Goal: Transaction & Acquisition: Purchase product/service

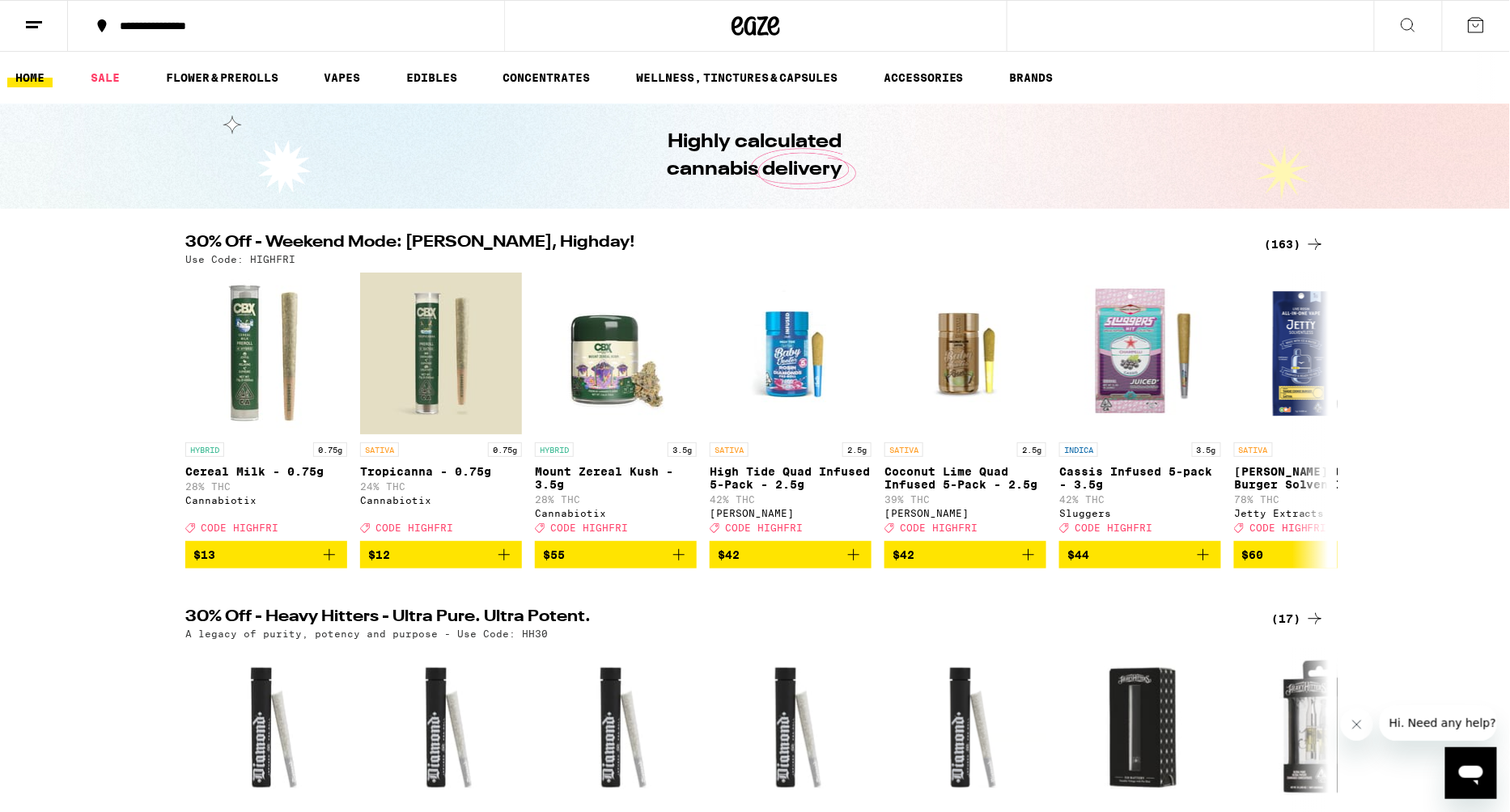
click at [1293, 239] on div "(163)" at bounding box center [1294, 244] width 60 height 19
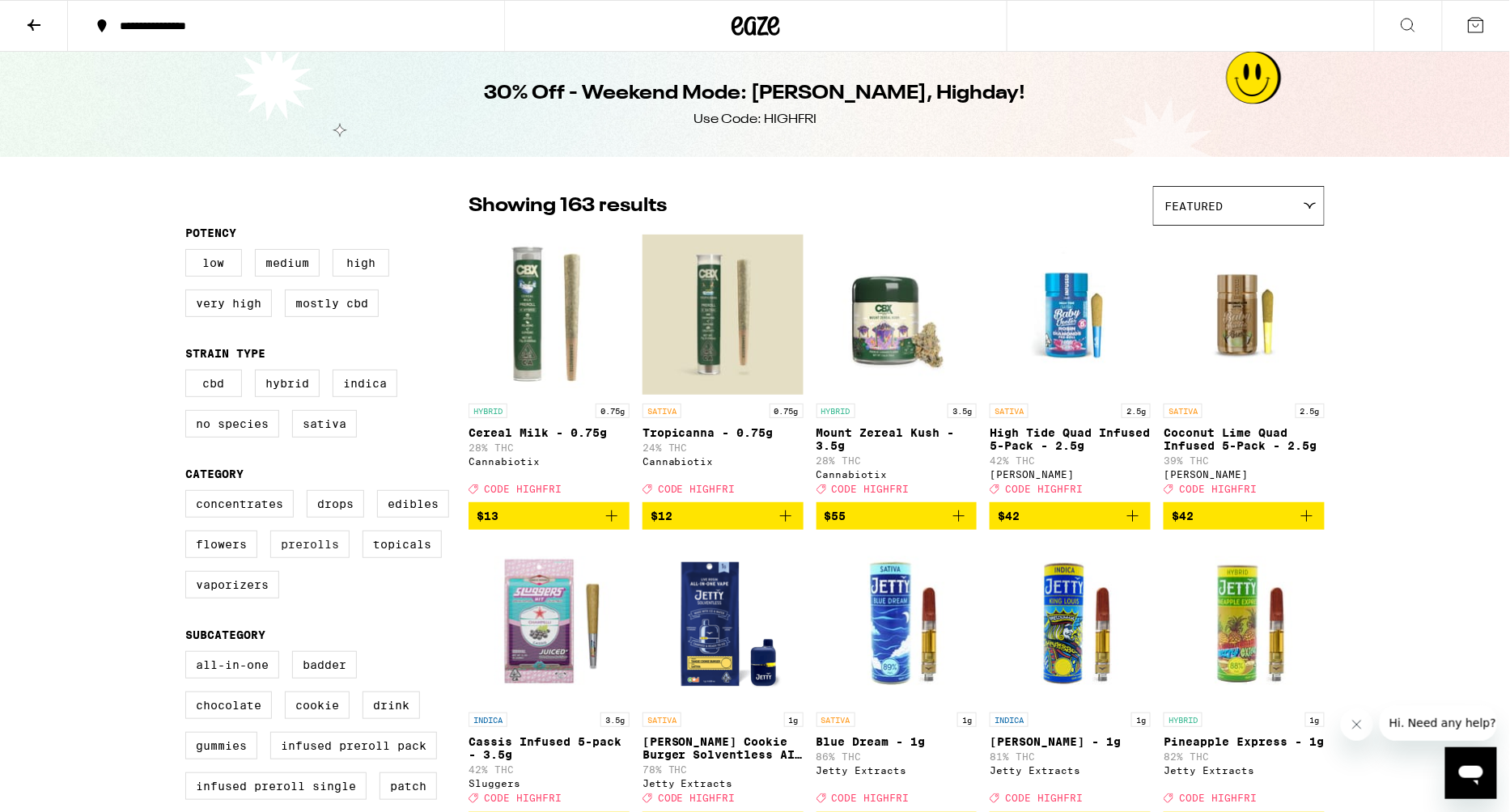
click at [321, 554] on label "Prerolls" at bounding box center [310, 544] width 80 height 28
click at [189, 493] on input "Prerolls" at bounding box center [188, 493] width 1 height 1
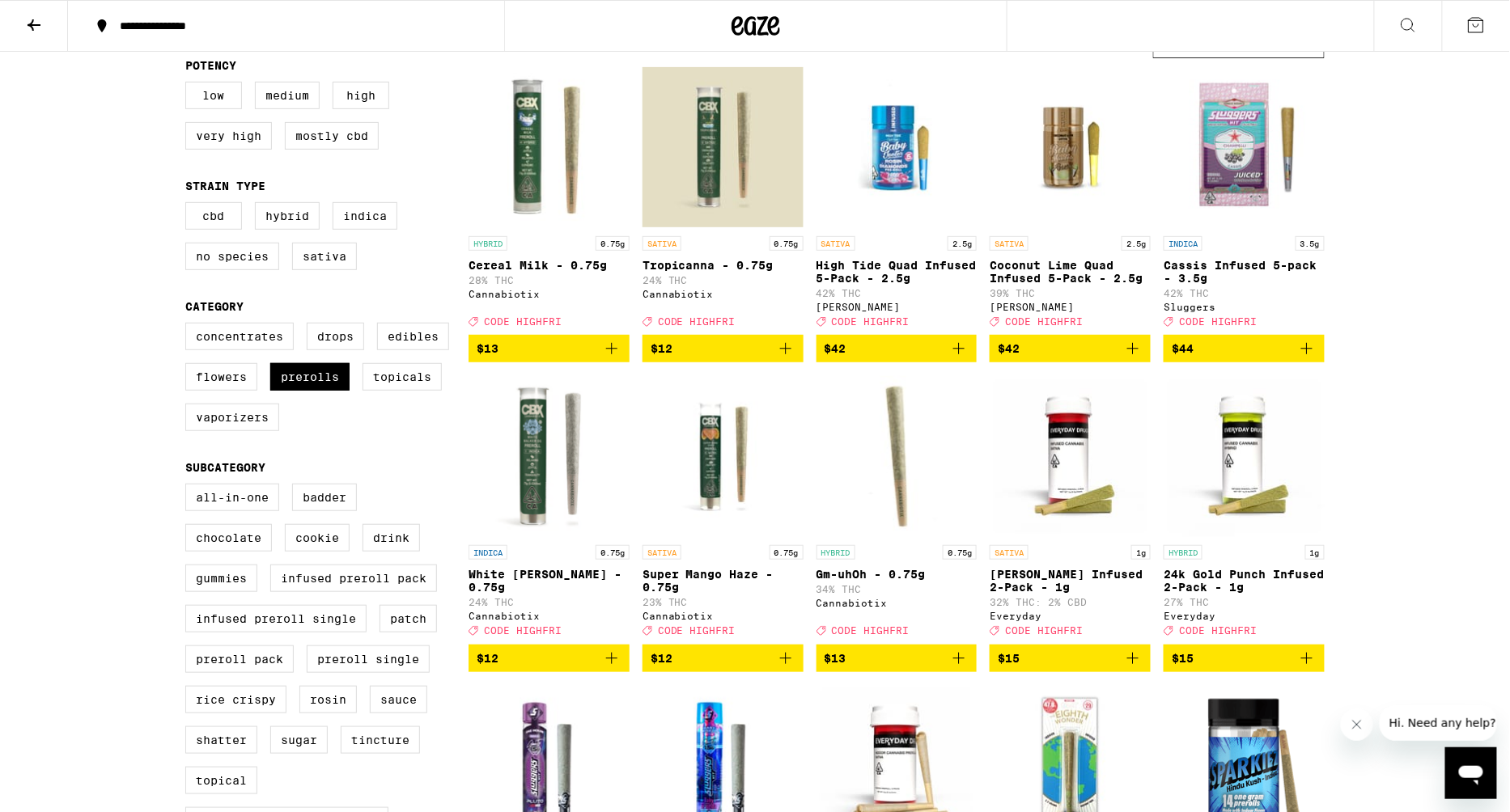
scroll to position [131, 0]
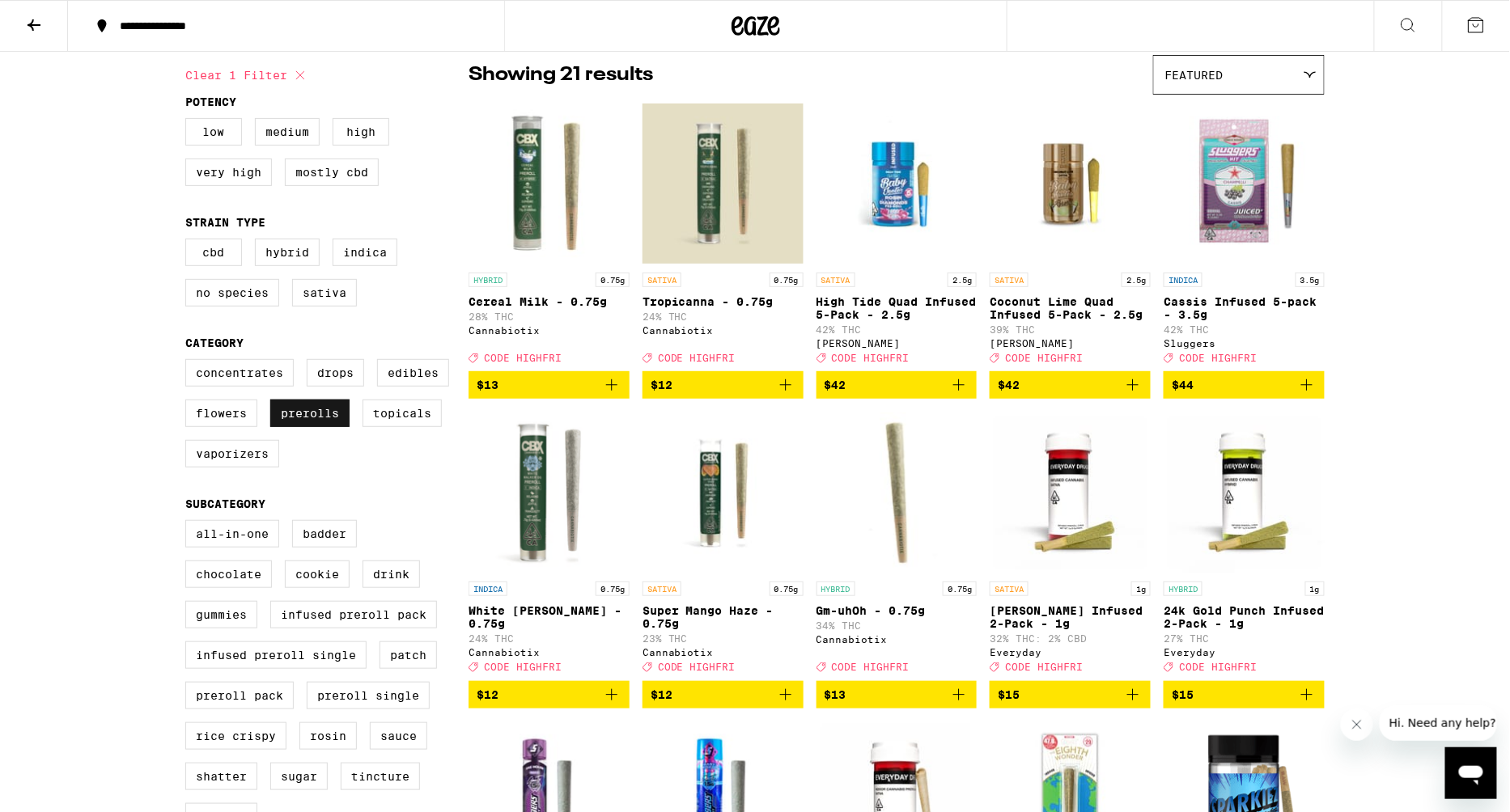
click at [333, 423] on label "Prerolls" at bounding box center [310, 413] width 80 height 28
click at [189, 362] on input "Prerolls" at bounding box center [188, 361] width 1 height 1
checkbox input "false"
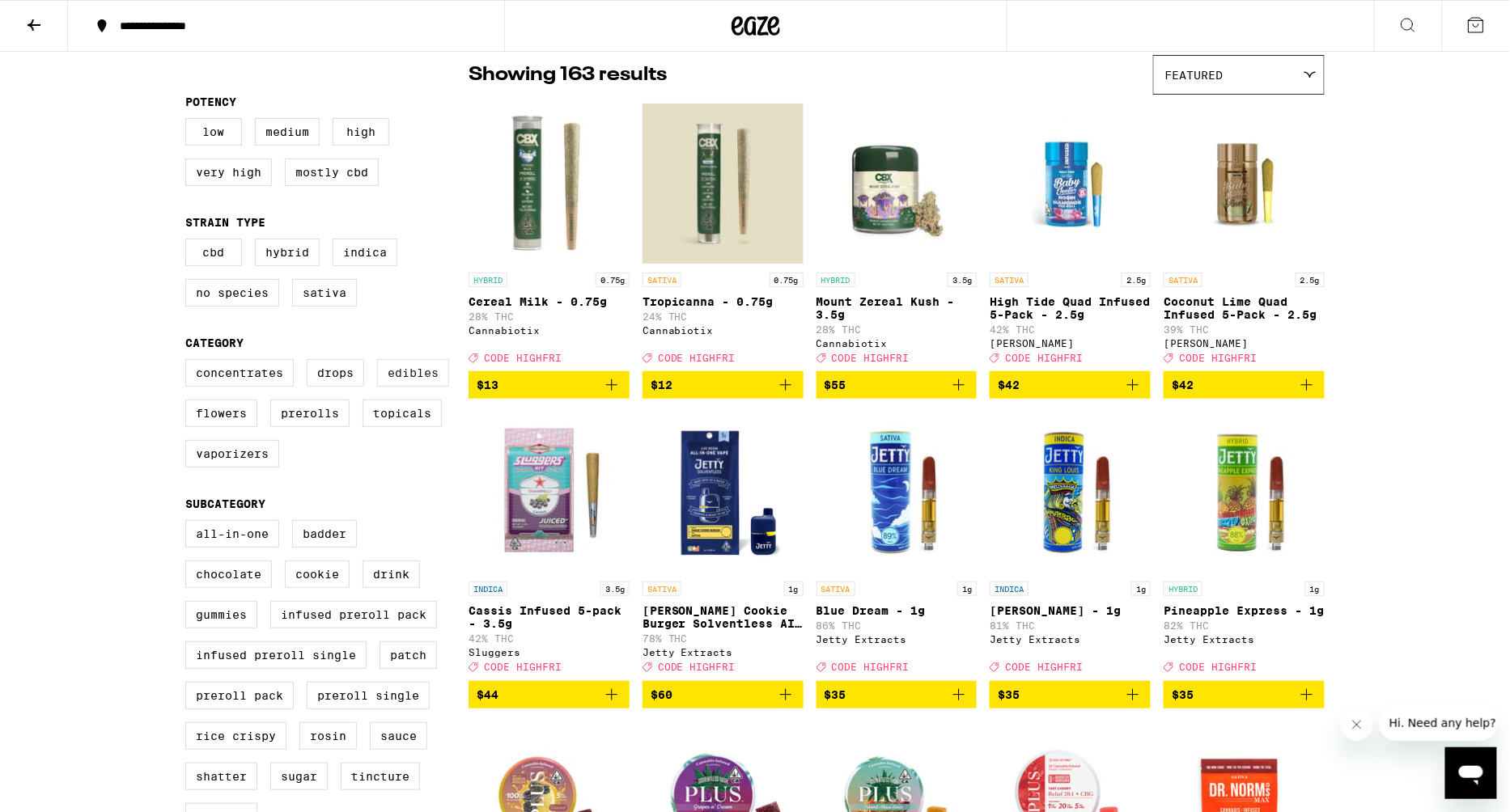
click at [408, 386] on label "Edibles" at bounding box center [413, 373] width 72 height 28
click at [189, 362] on input "Edibles" at bounding box center [188, 361] width 1 height 1
checkbox input "true"
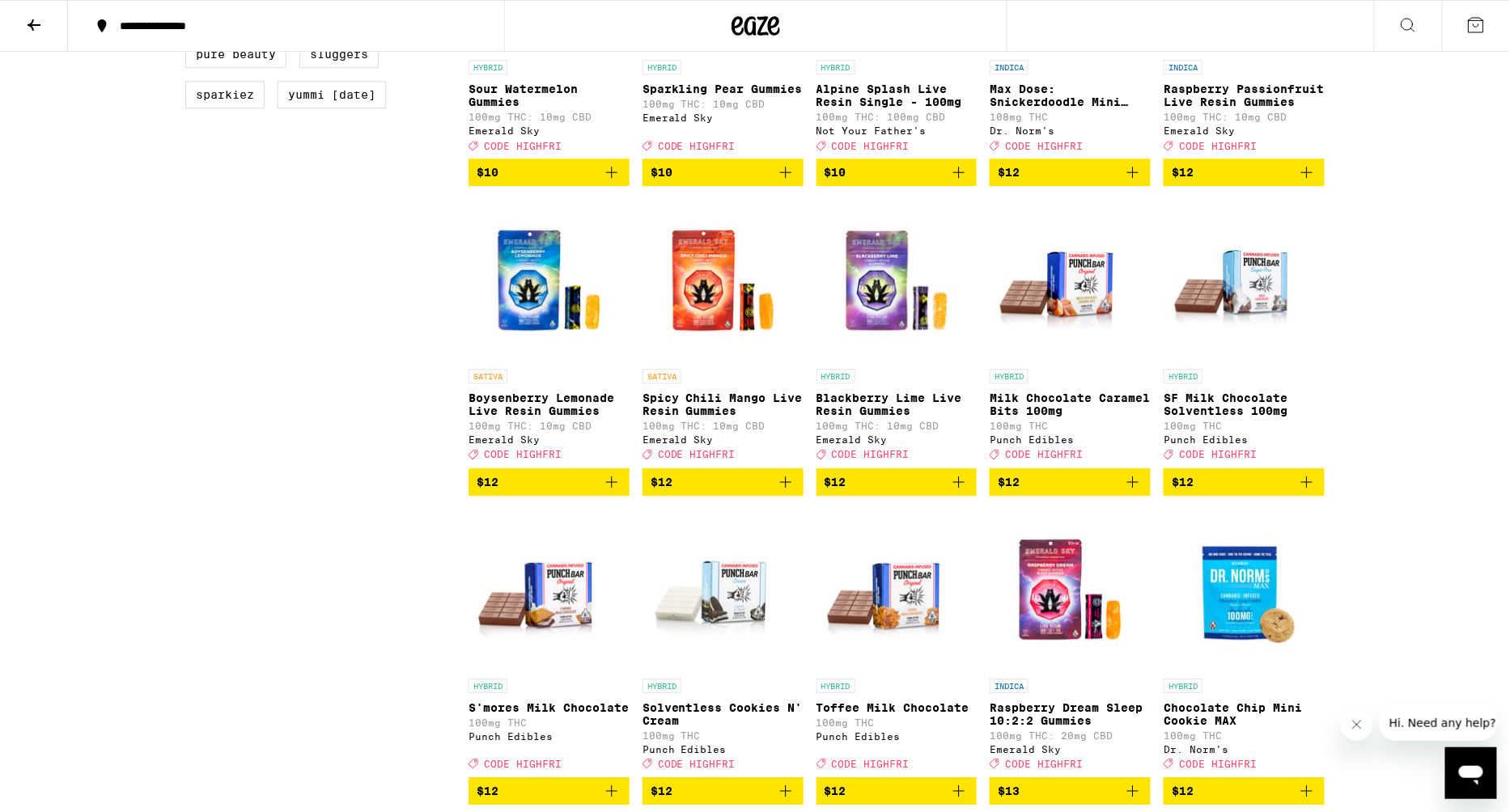
scroll to position [1671, 0]
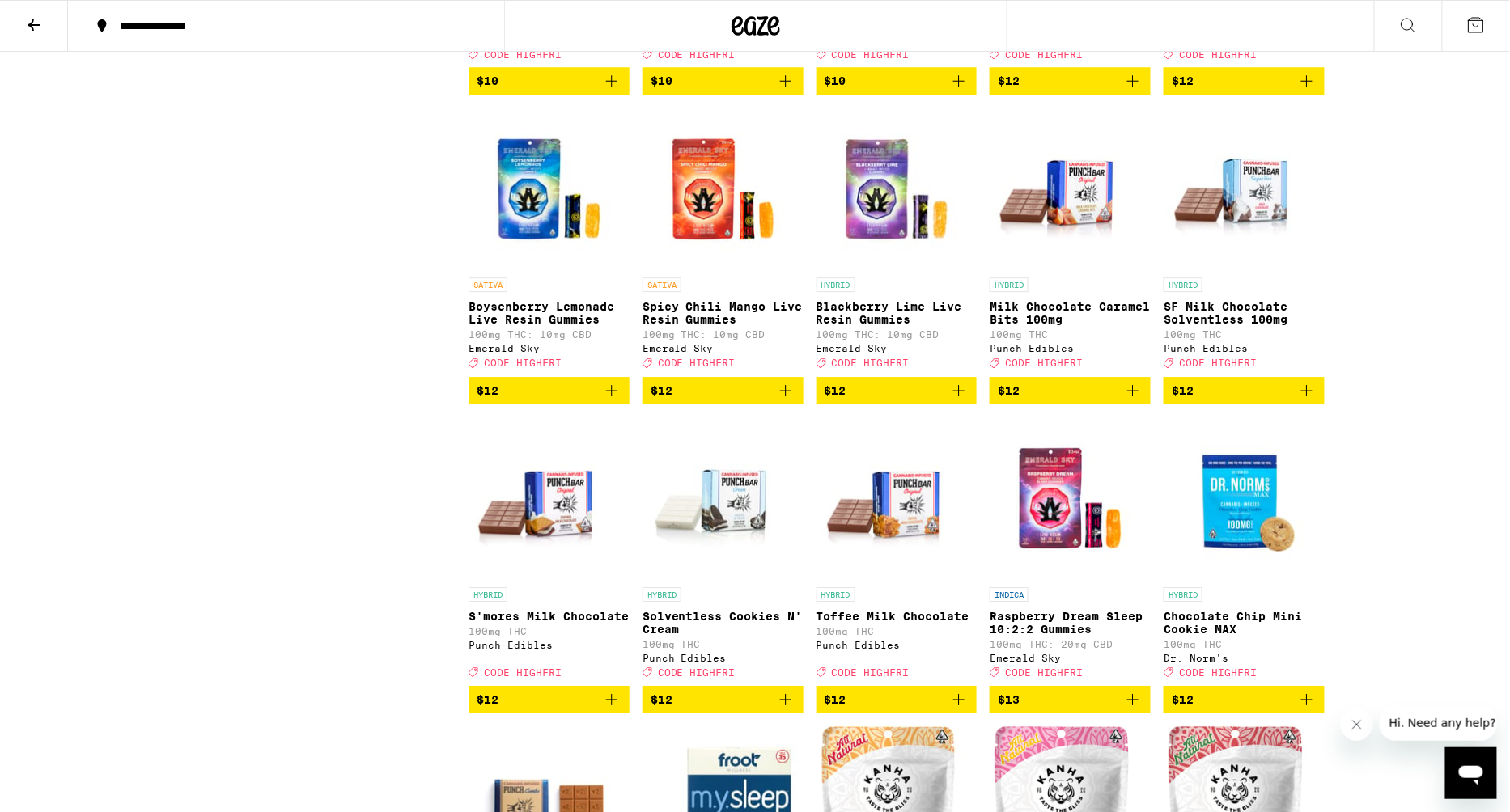
click at [959, 91] on icon "Add to bag" at bounding box center [958, 81] width 19 height 19
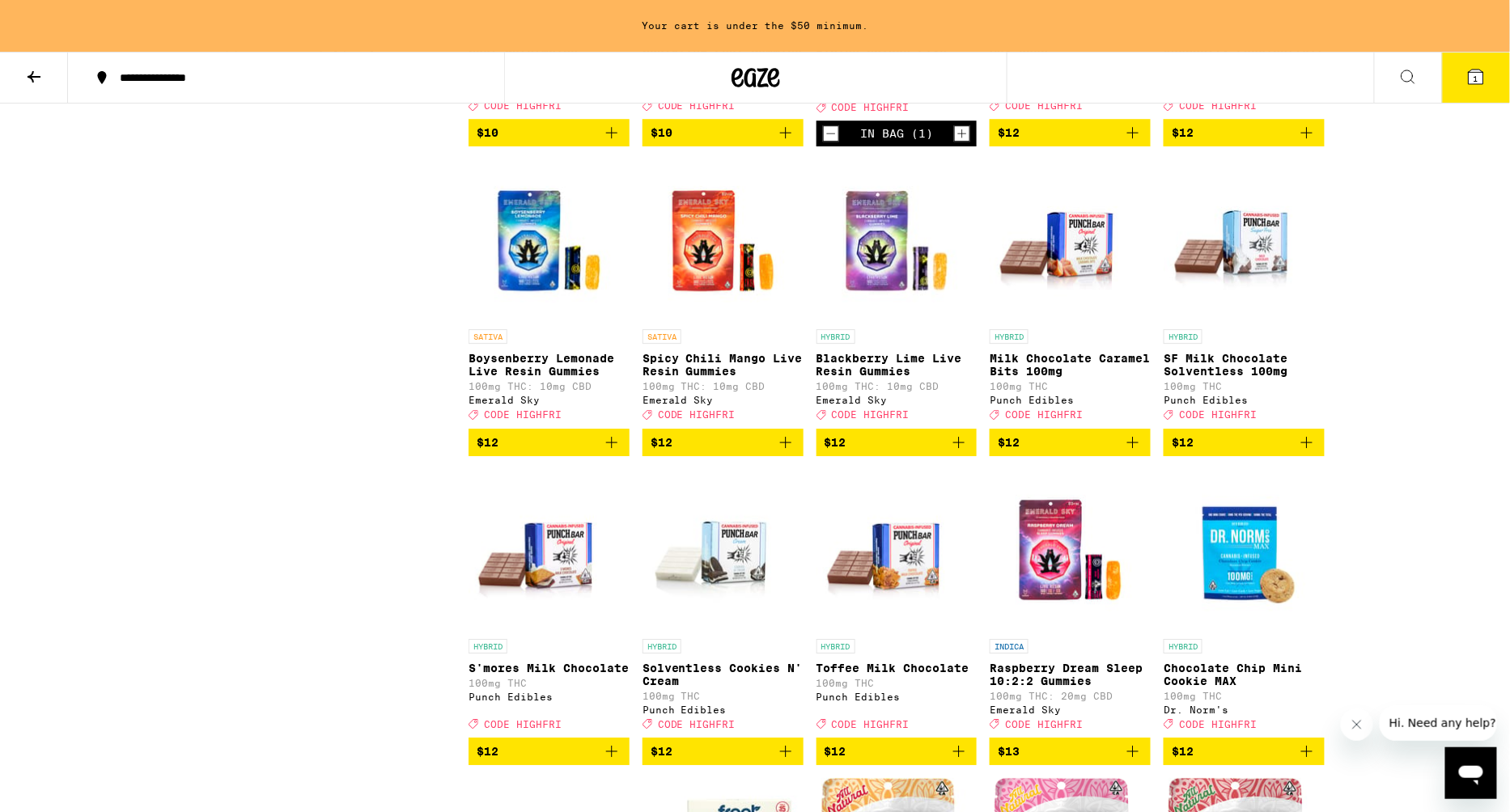
scroll to position [1723, 0]
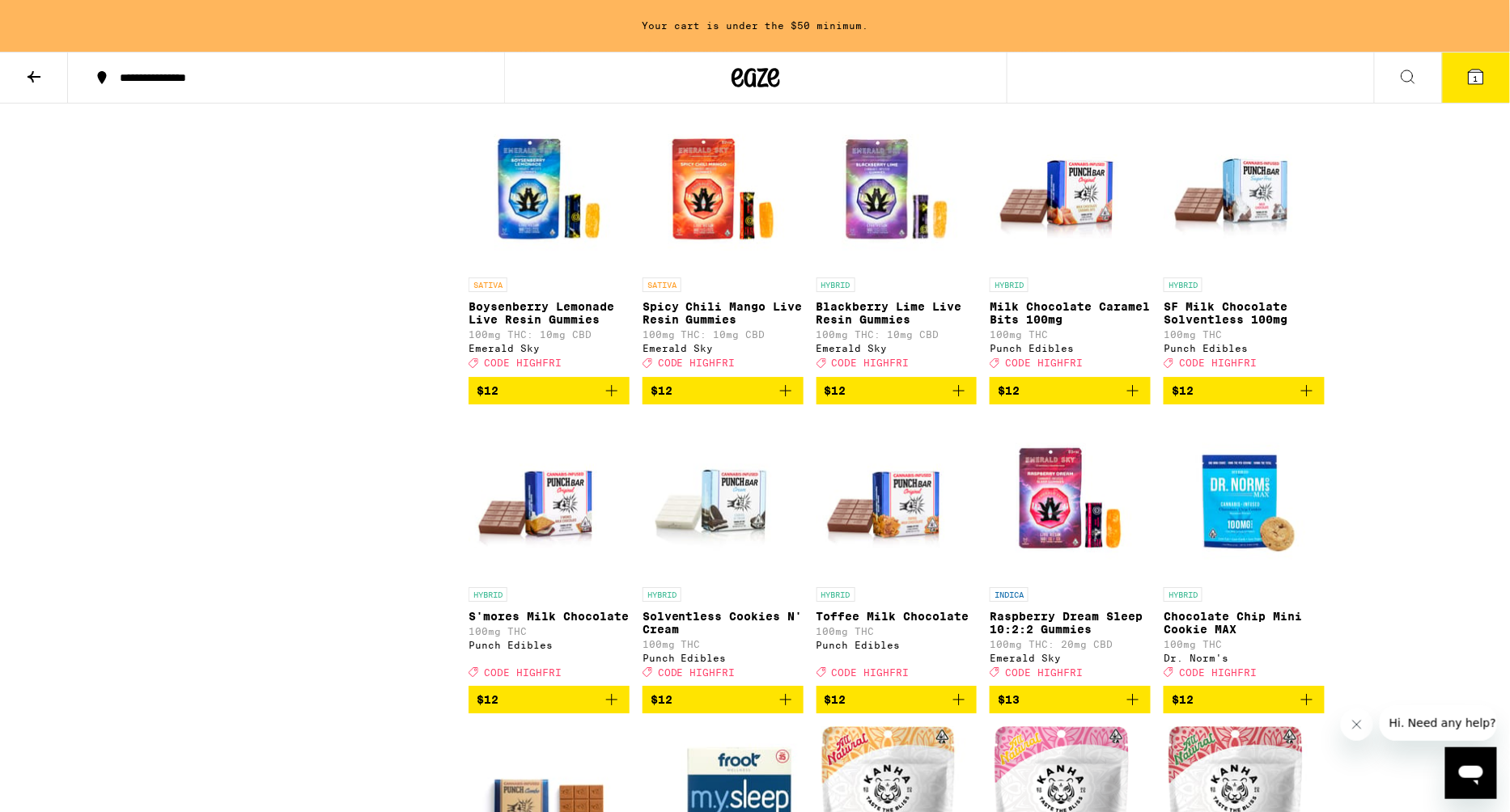
click at [959, 92] on icon "Increment" at bounding box center [963, 81] width 15 height 19
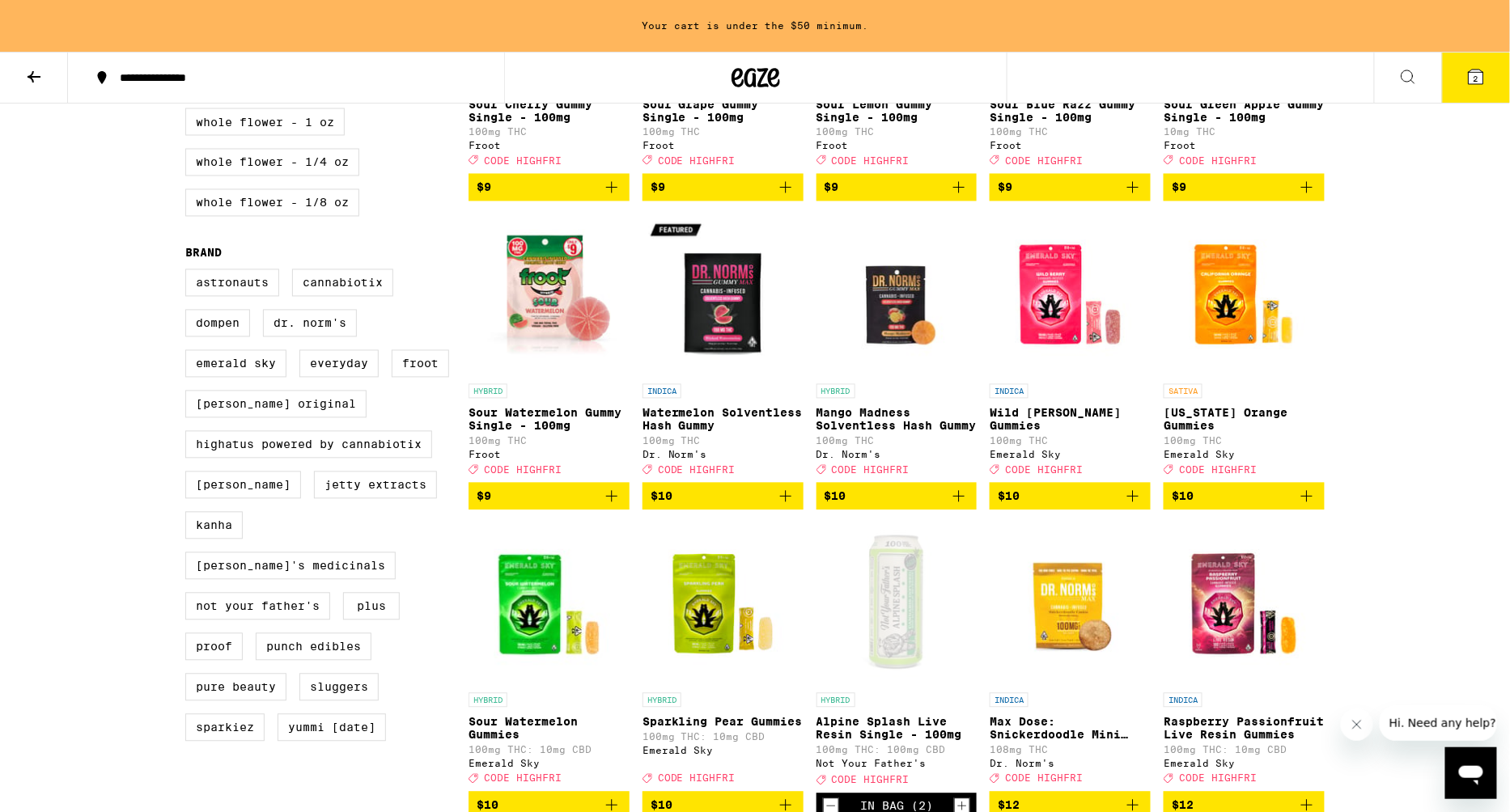
scroll to position [1025, 0]
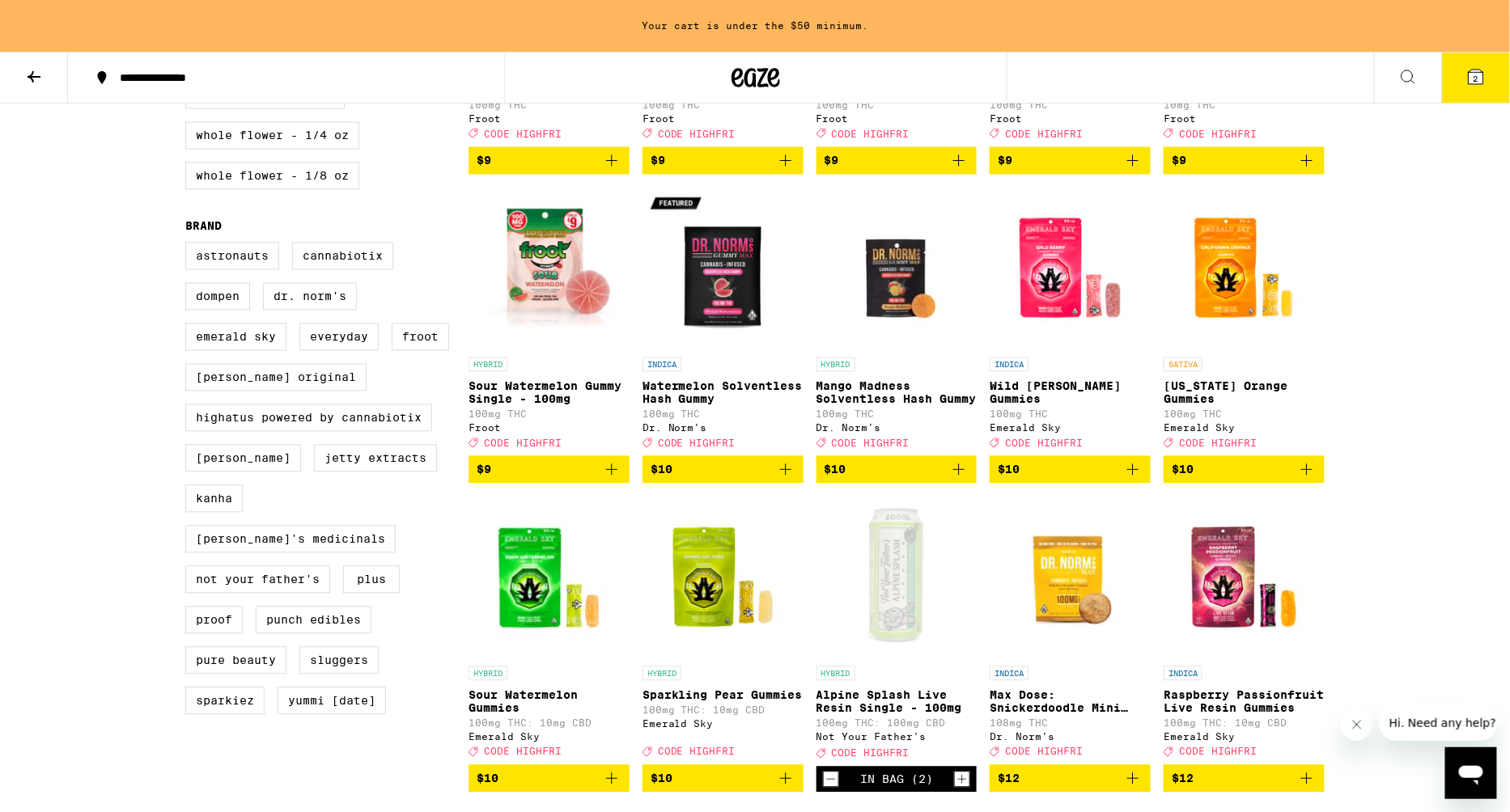
click at [955, 480] on icon "Add to bag" at bounding box center [958, 469] width 19 height 19
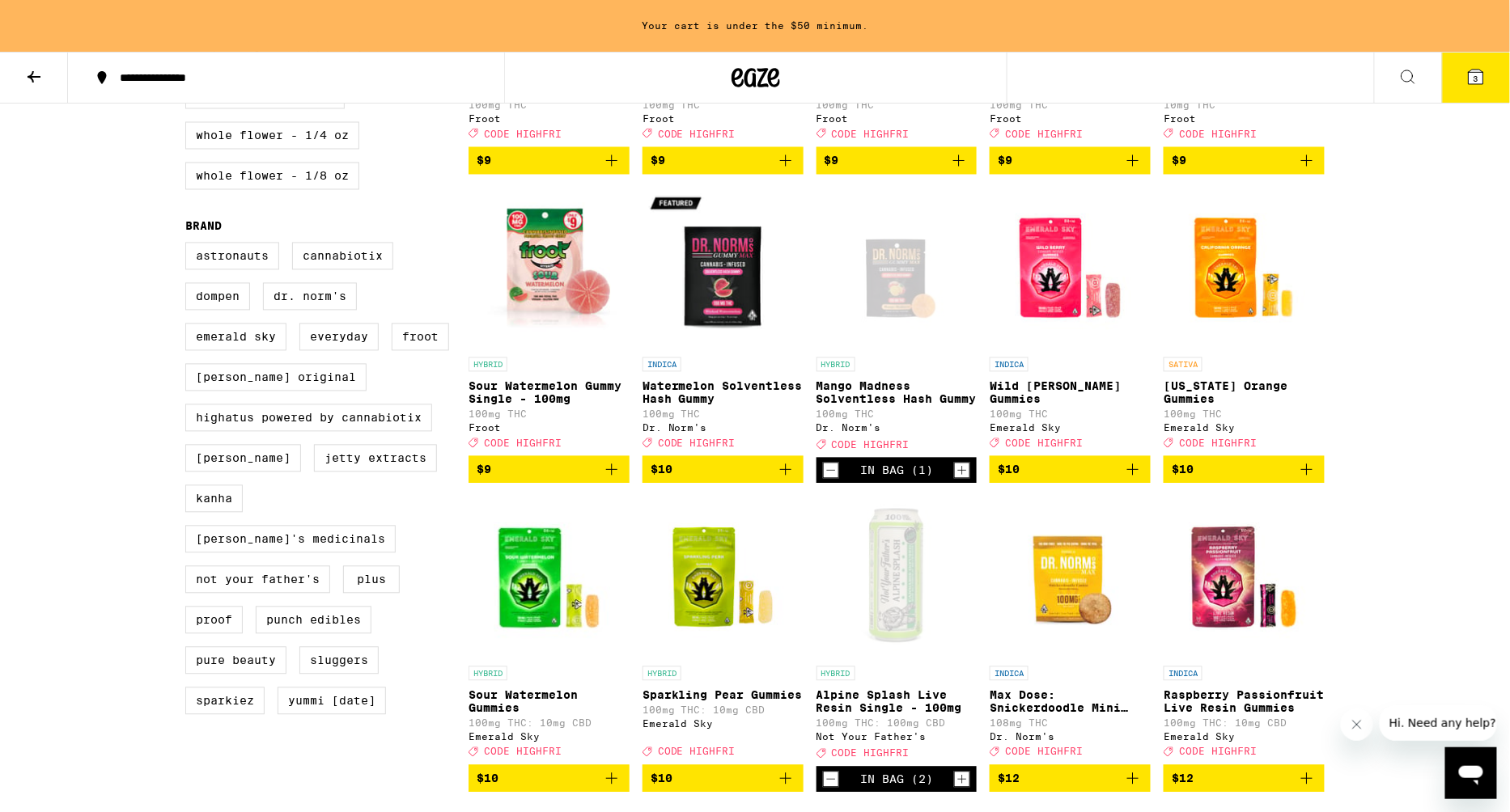
click at [790, 480] on icon "Add to bag" at bounding box center [786, 469] width 19 height 19
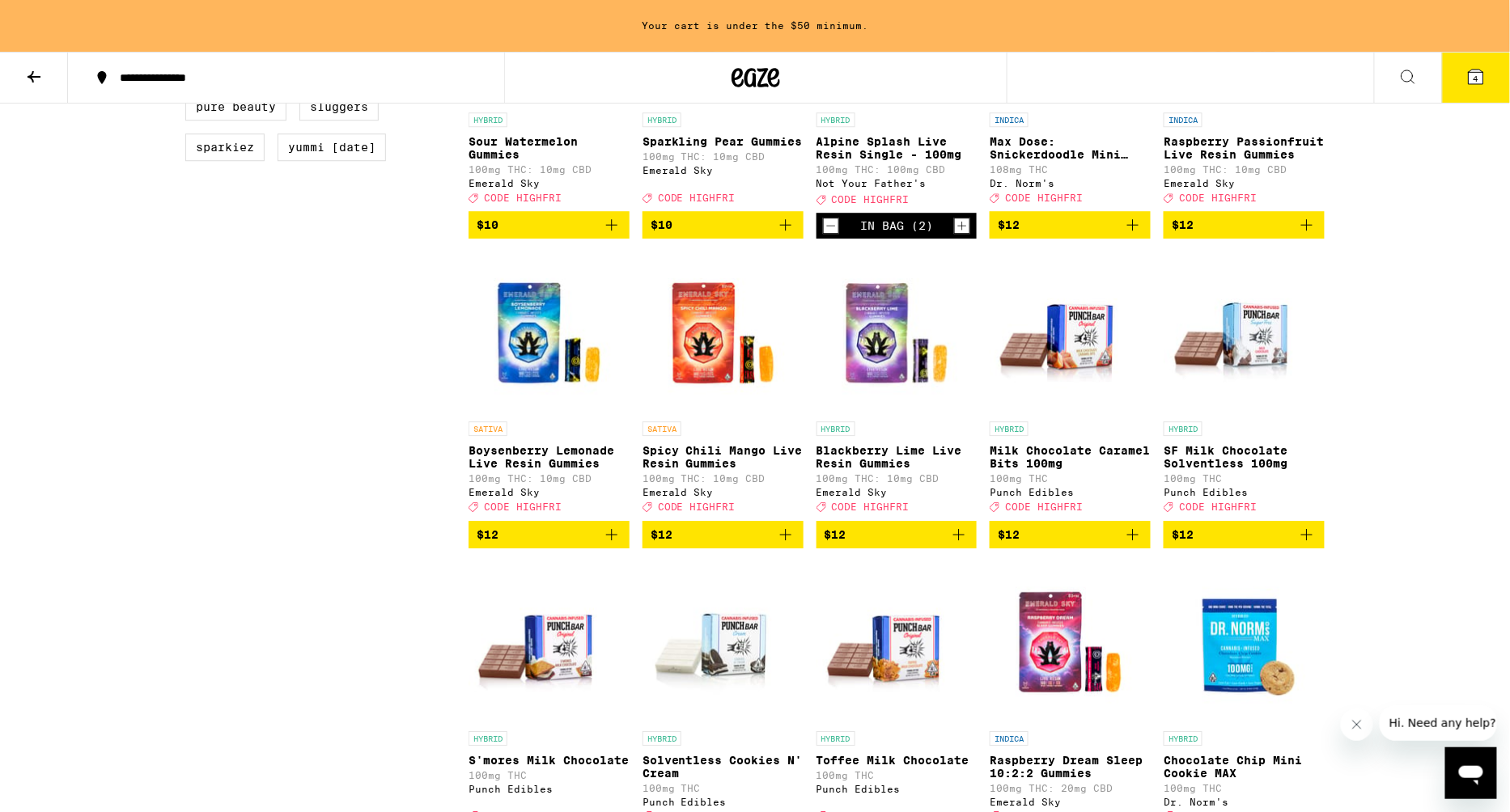
scroll to position [1586, 0]
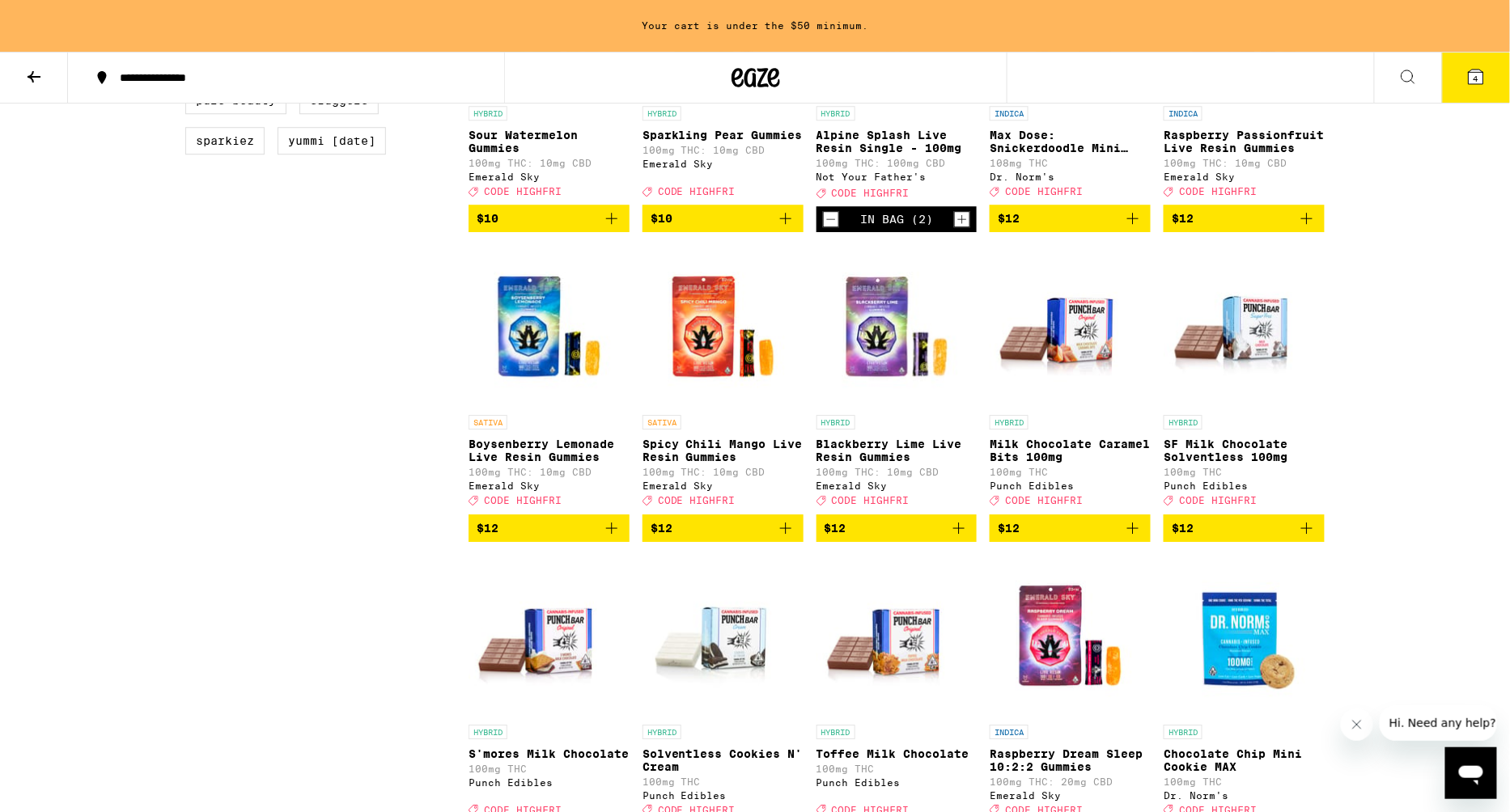
click at [623, 542] on button "$12" at bounding box center [549, 528] width 161 height 28
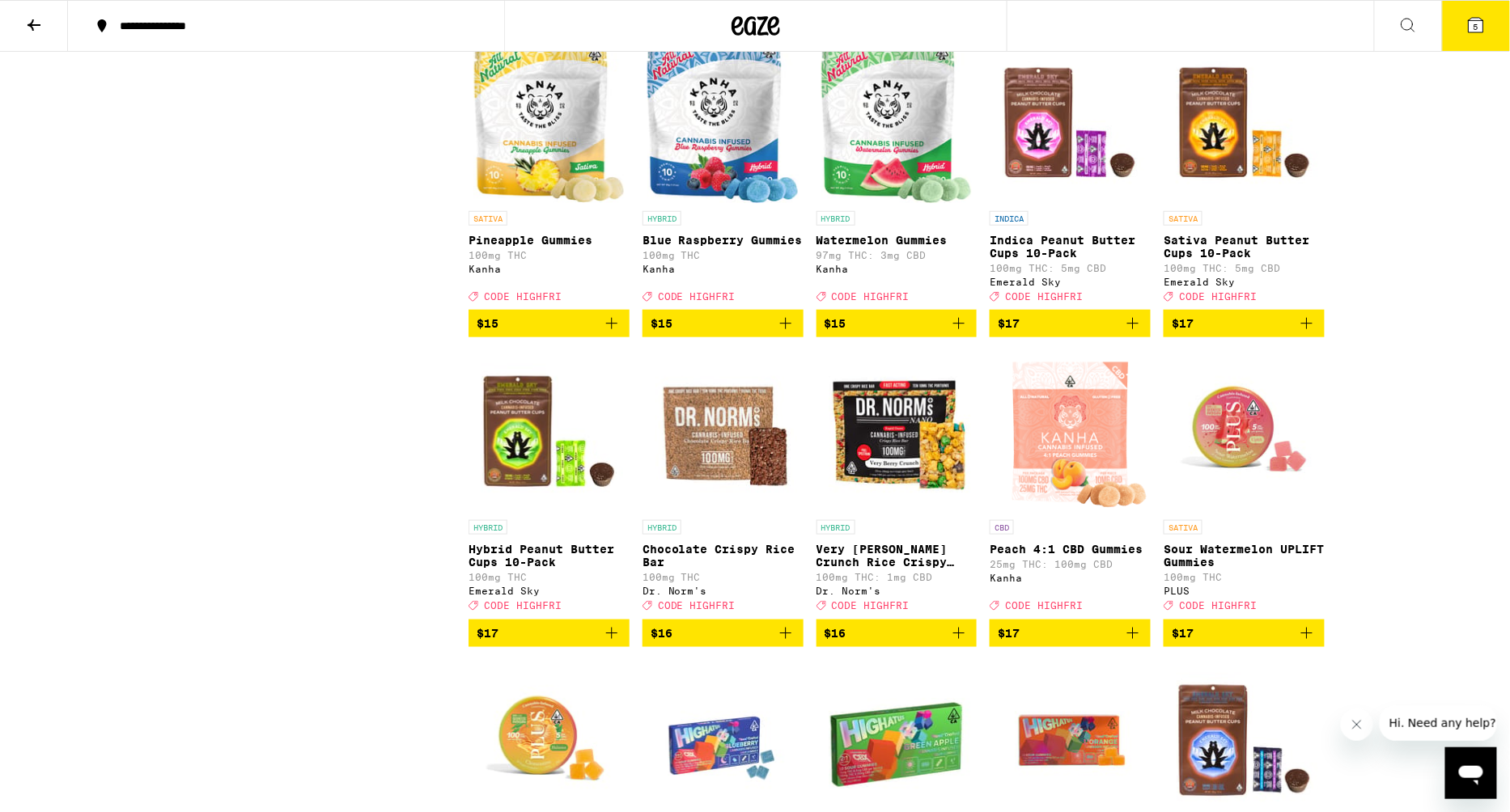
scroll to position [2673, 0]
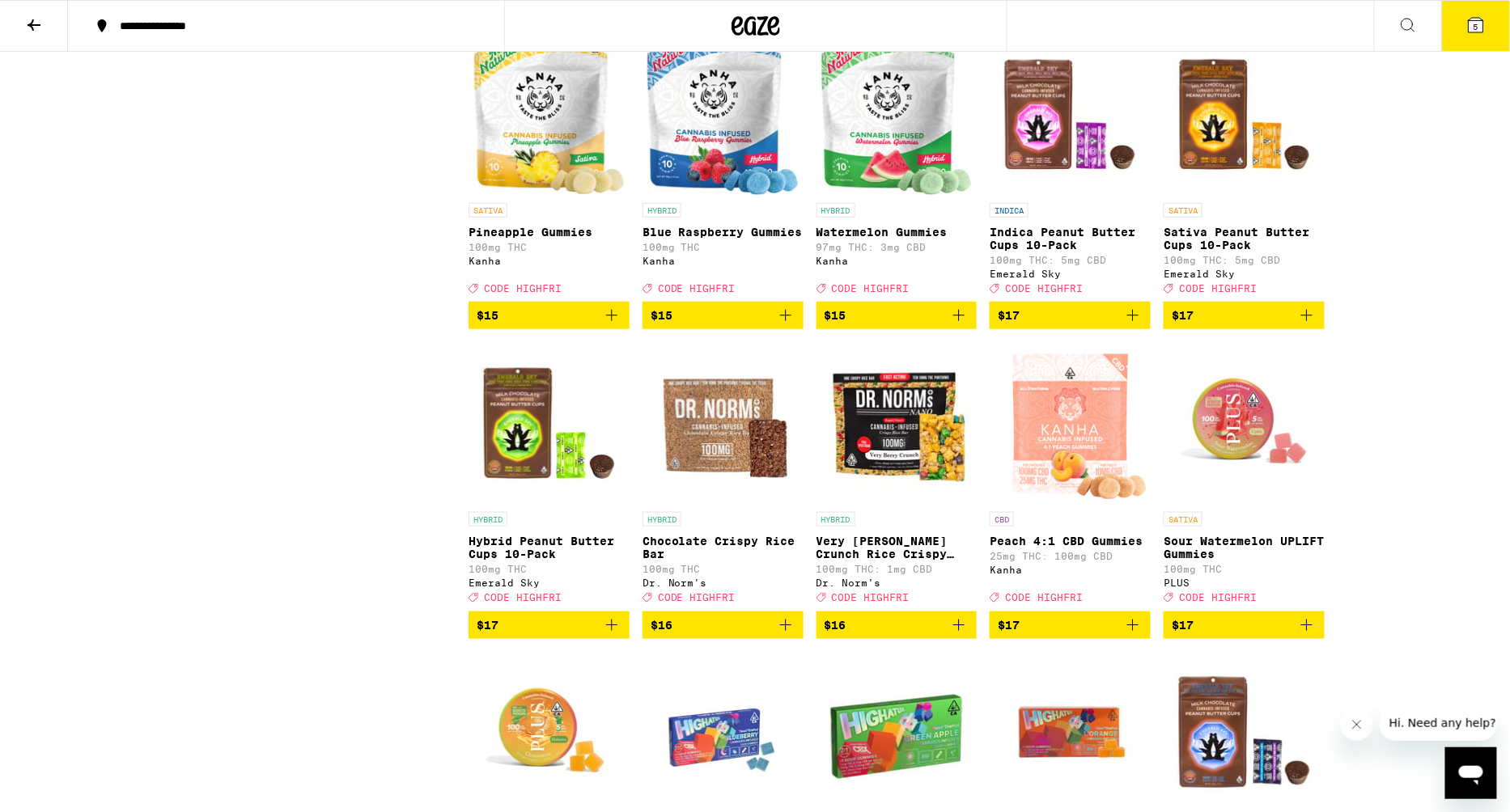
click at [623, 639] on button "$17" at bounding box center [549, 625] width 161 height 28
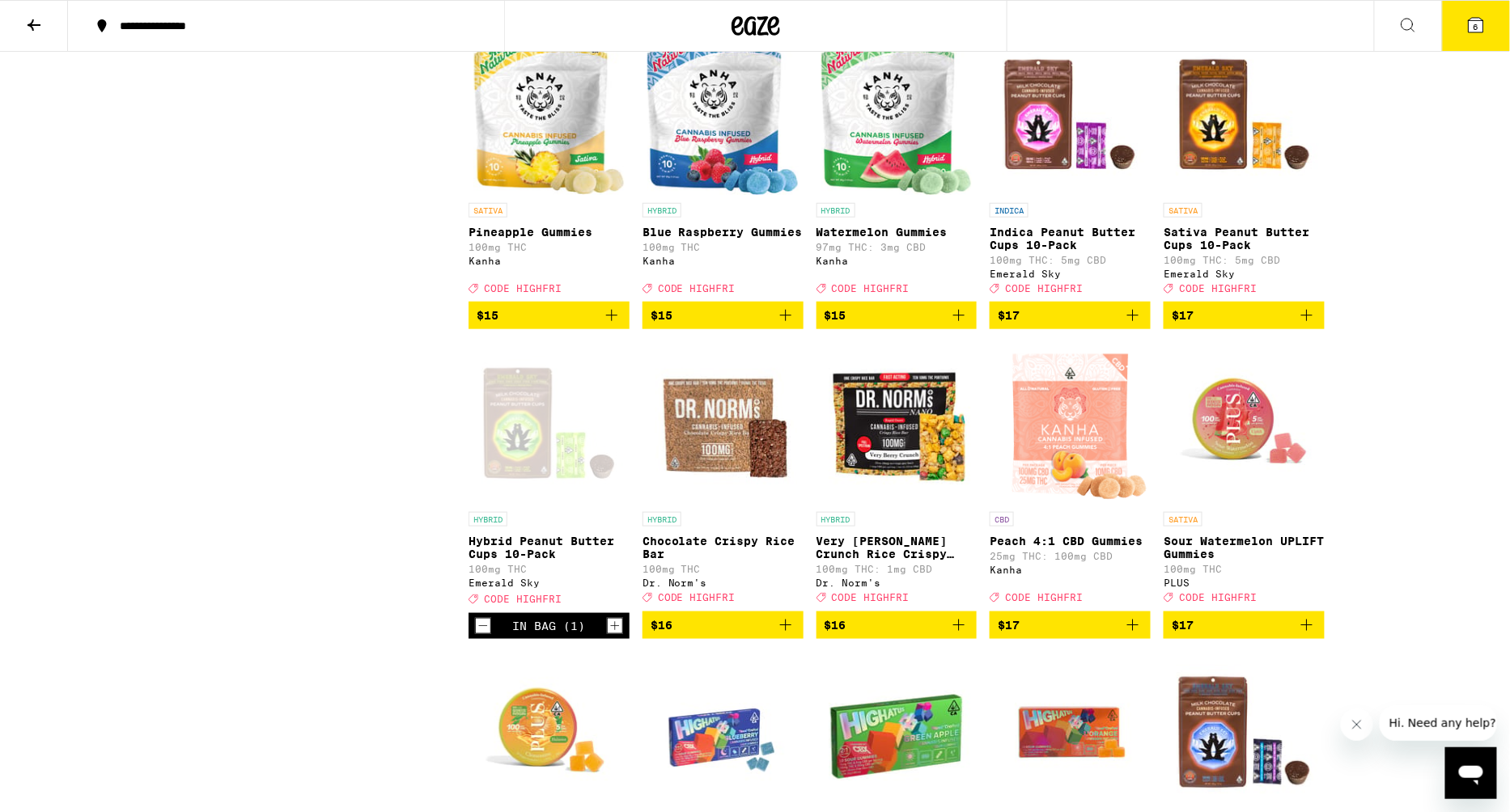
scroll to position [682, 0]
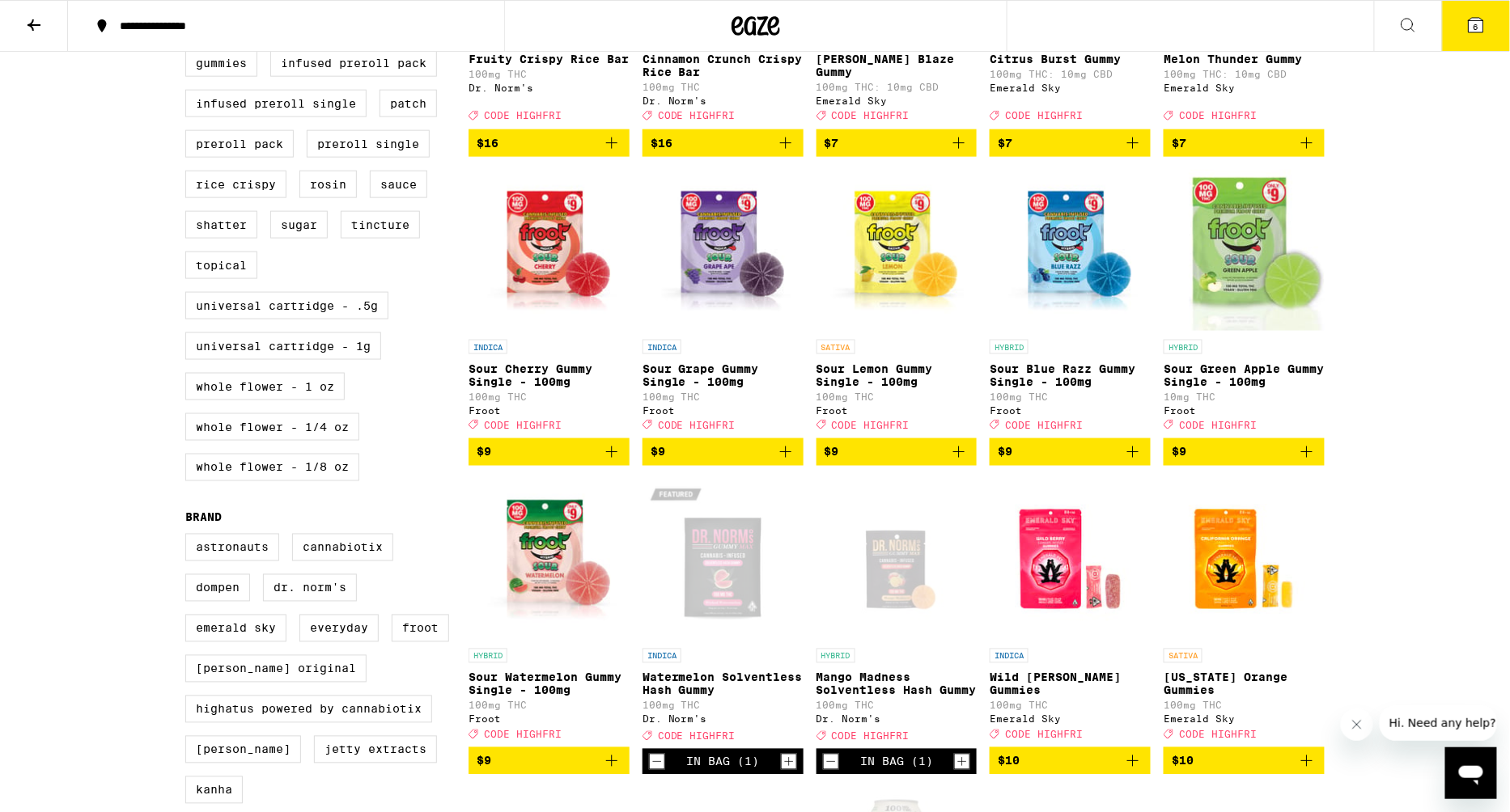
click at [1459, 18] on button "6" at bounding box center [1475, 26] width 68 height 50
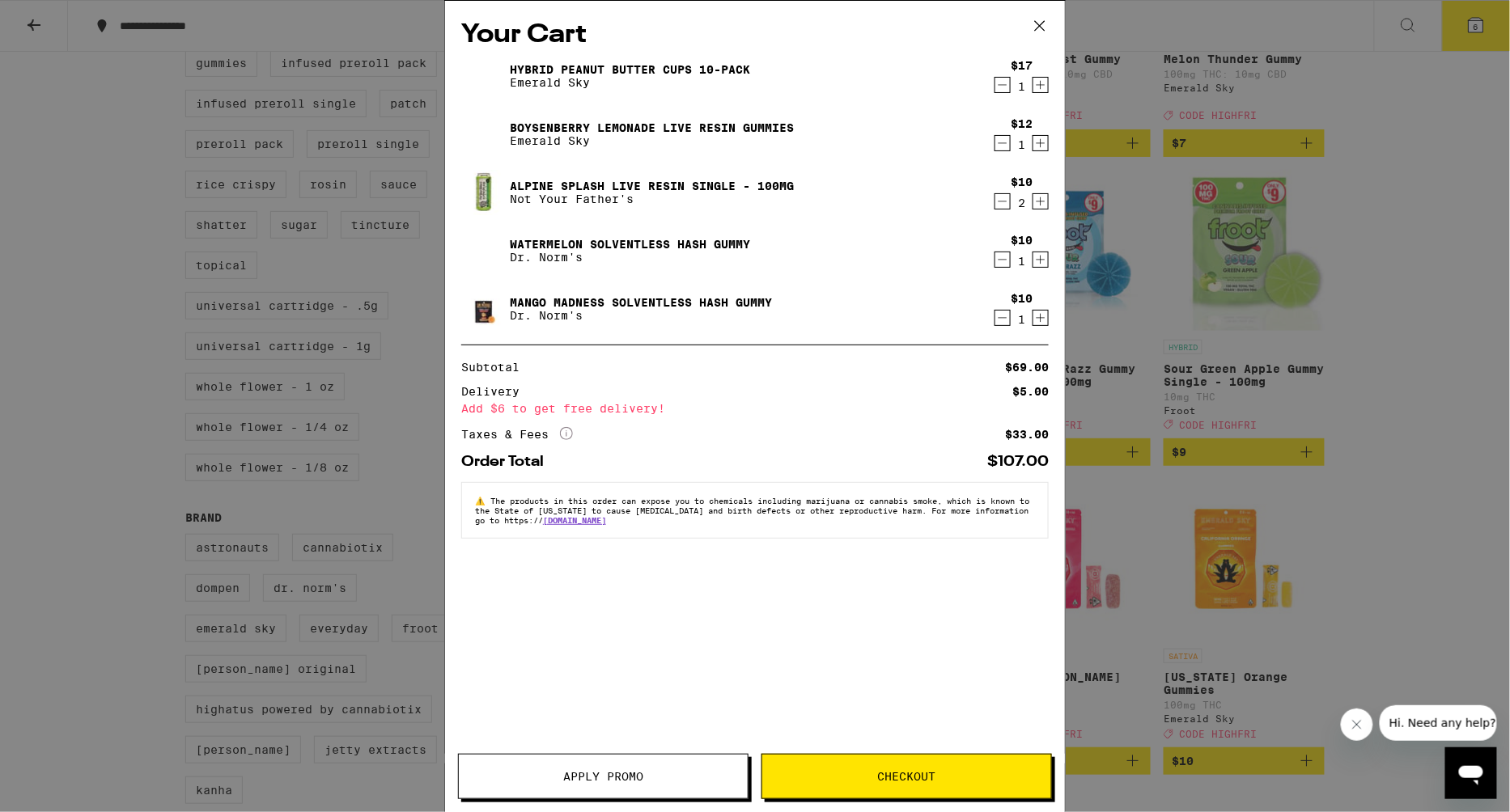
click at [678, 760] on button "Apply Promo" at bounding box center [603, 776] width 291 height 45
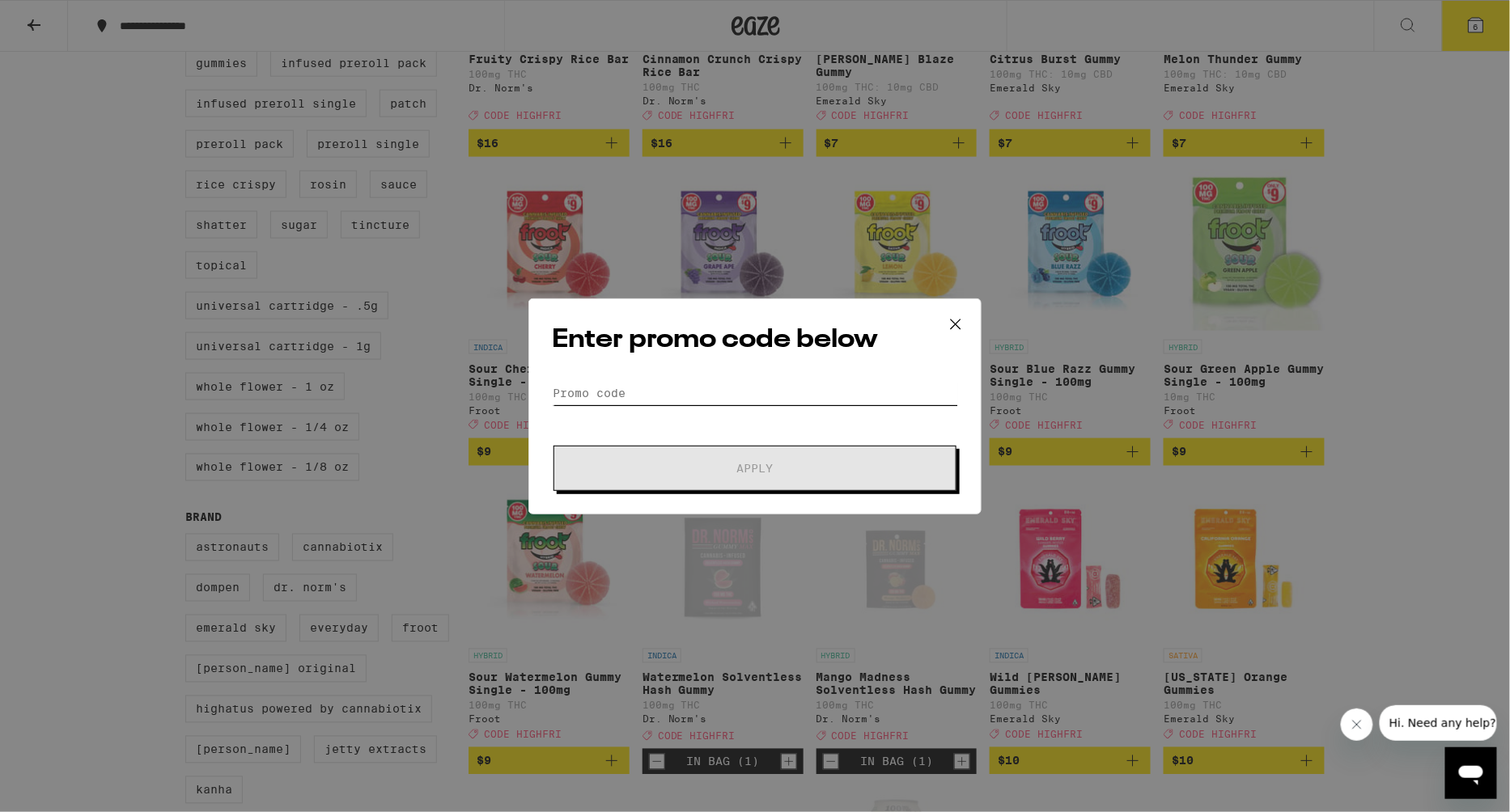
click at [828, 383] on input "Promo Code" at bounding box center [755, 393] width 406 height 24
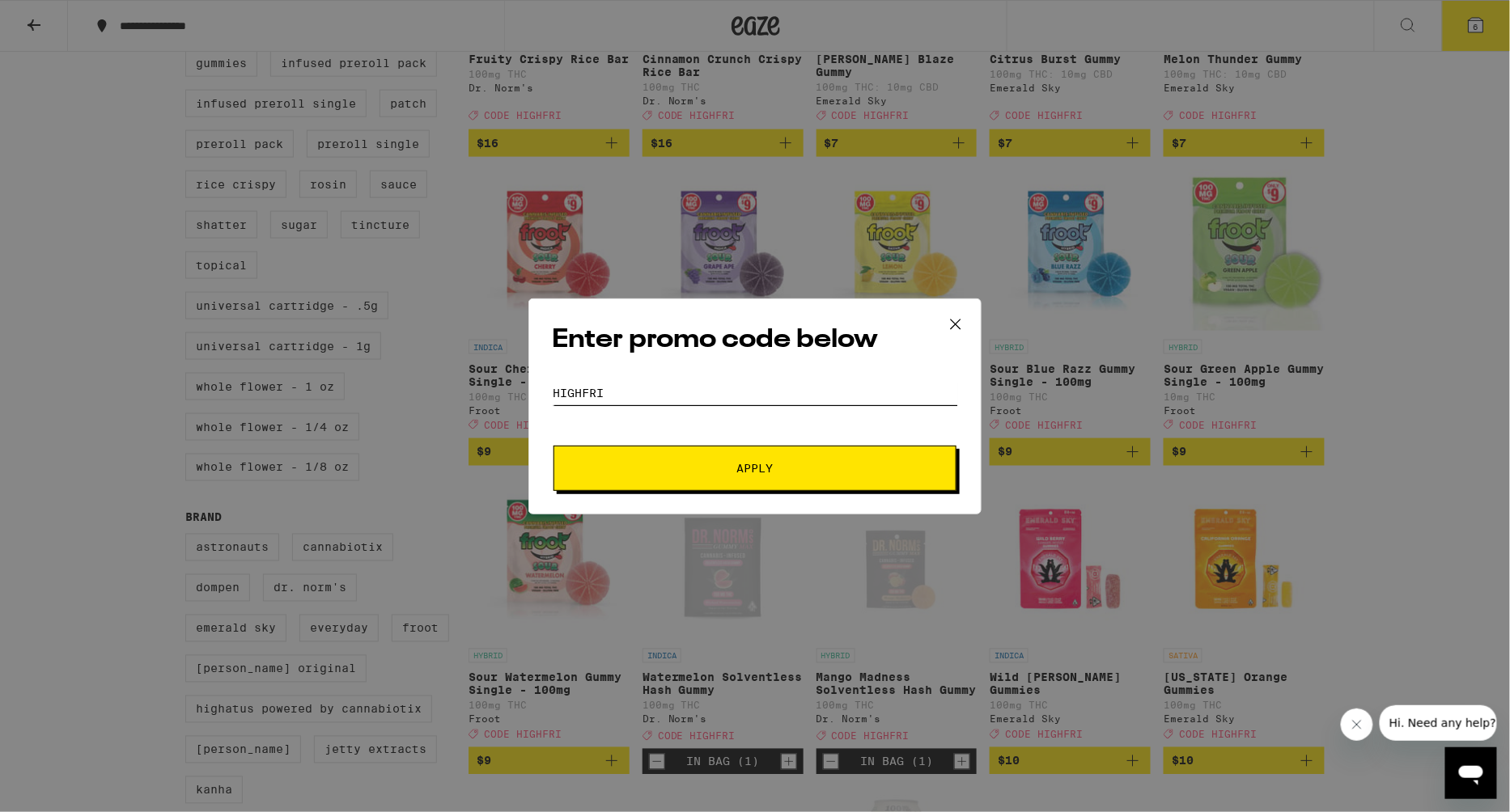
type input "highfri"
click at [553, 445] on button "Apply" at bounding box center [754, 468] width 403 height 45
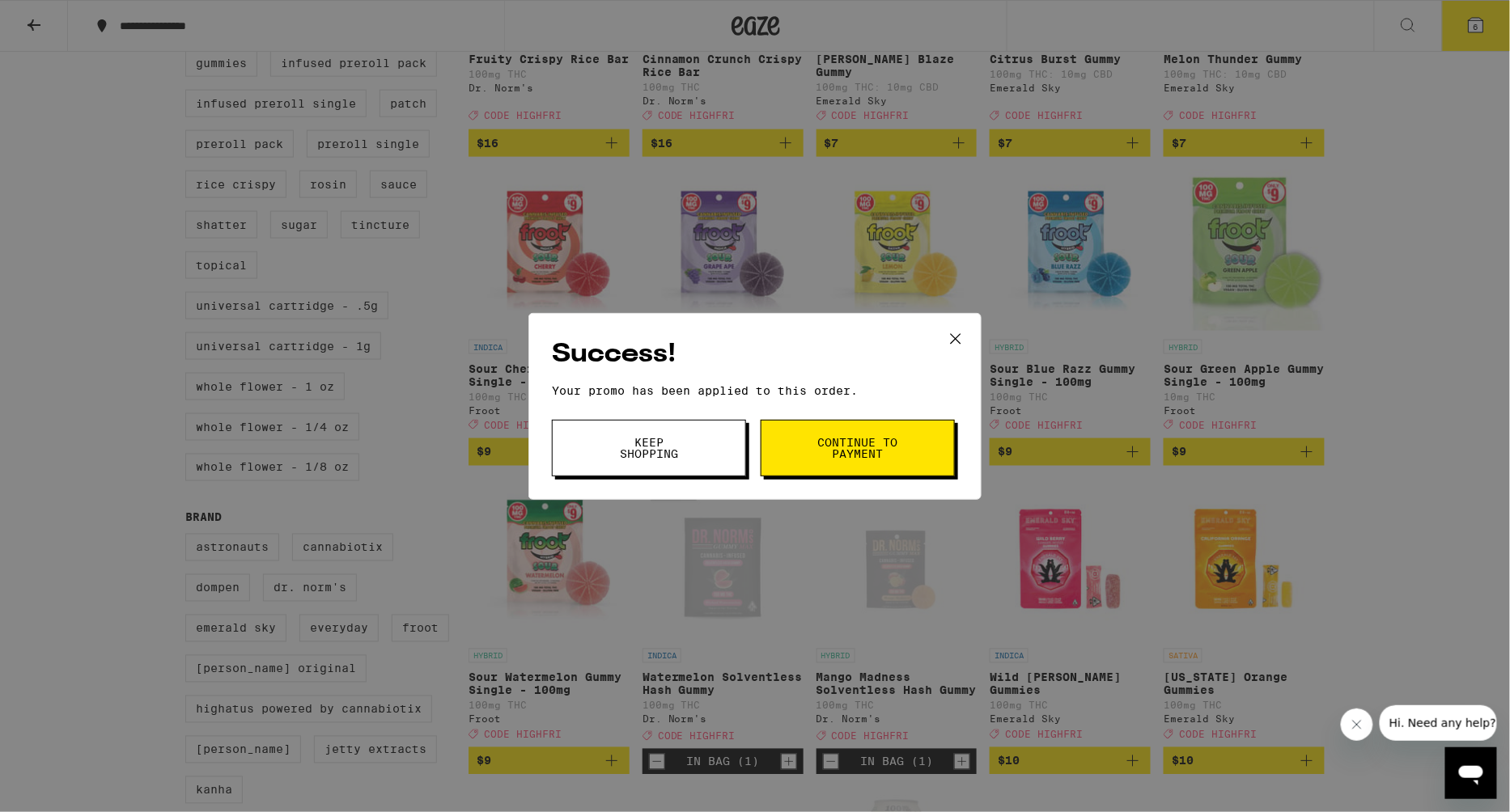
click at [634, 433] on button "Keep Shopping" at bounding box center [649, 447] width 195 height 56
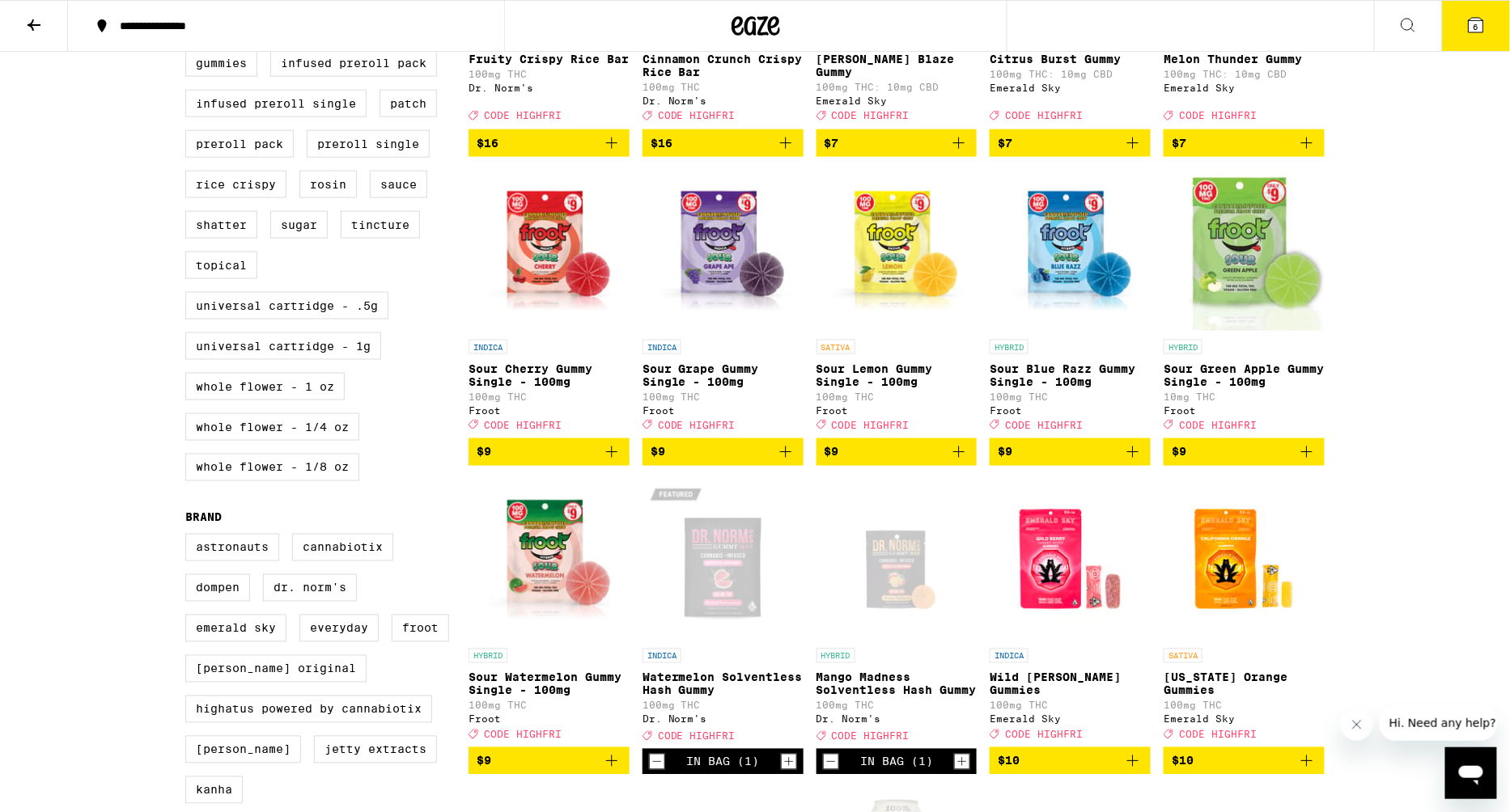
click at [1453, 41] on button "6" at bounding box center [1475, 26] width 68 height 50
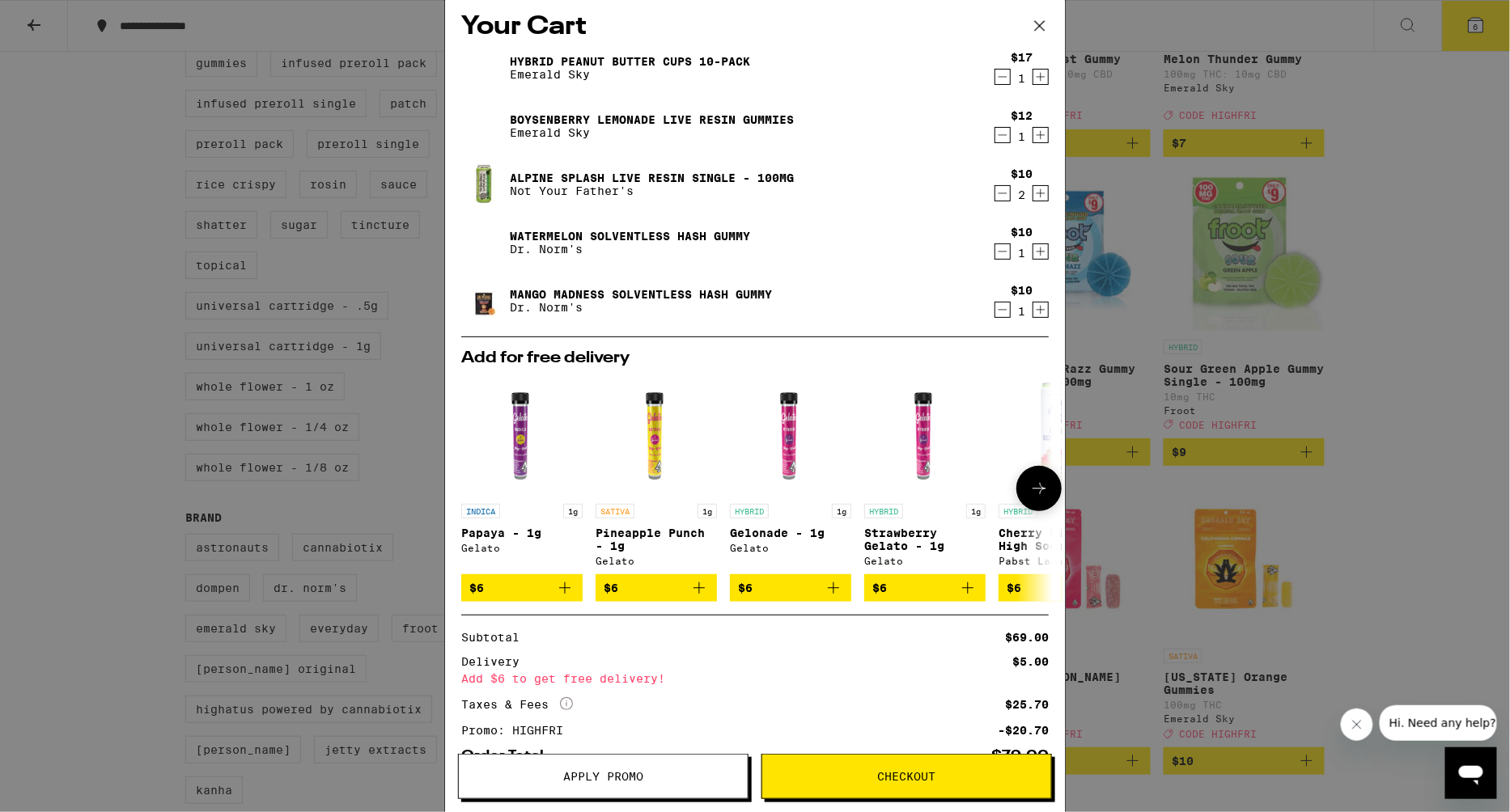
scroll to position [6, 0]
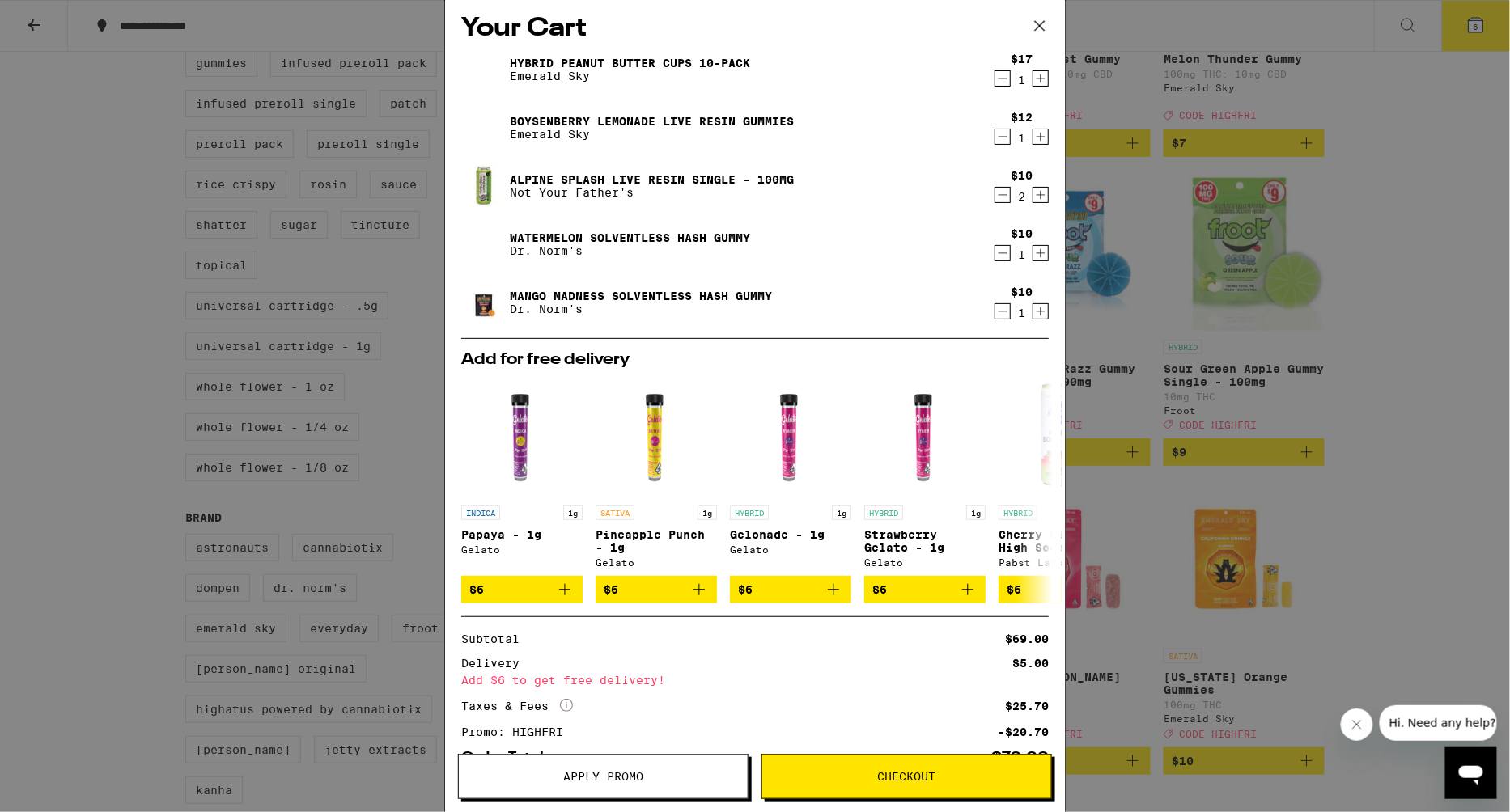
click at [1435, 367] on div "Your Cart Hybrid Peanut Butter Cups 10-Pack Emerald Sky $17 1 Boysenberry Lemon…" at bounding box center [755, 406] width 1510 height 812
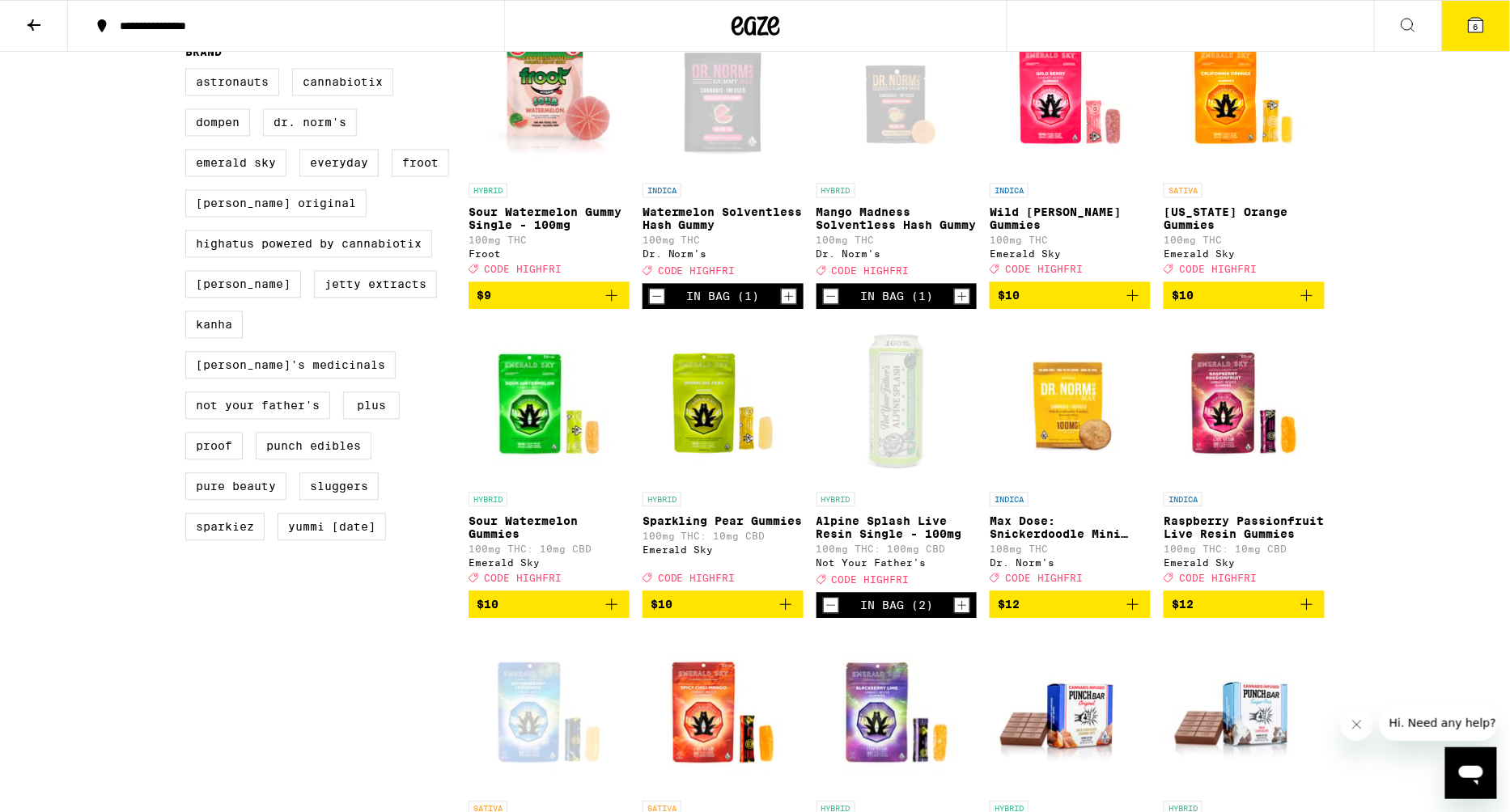
scroll to position [1138, 0]
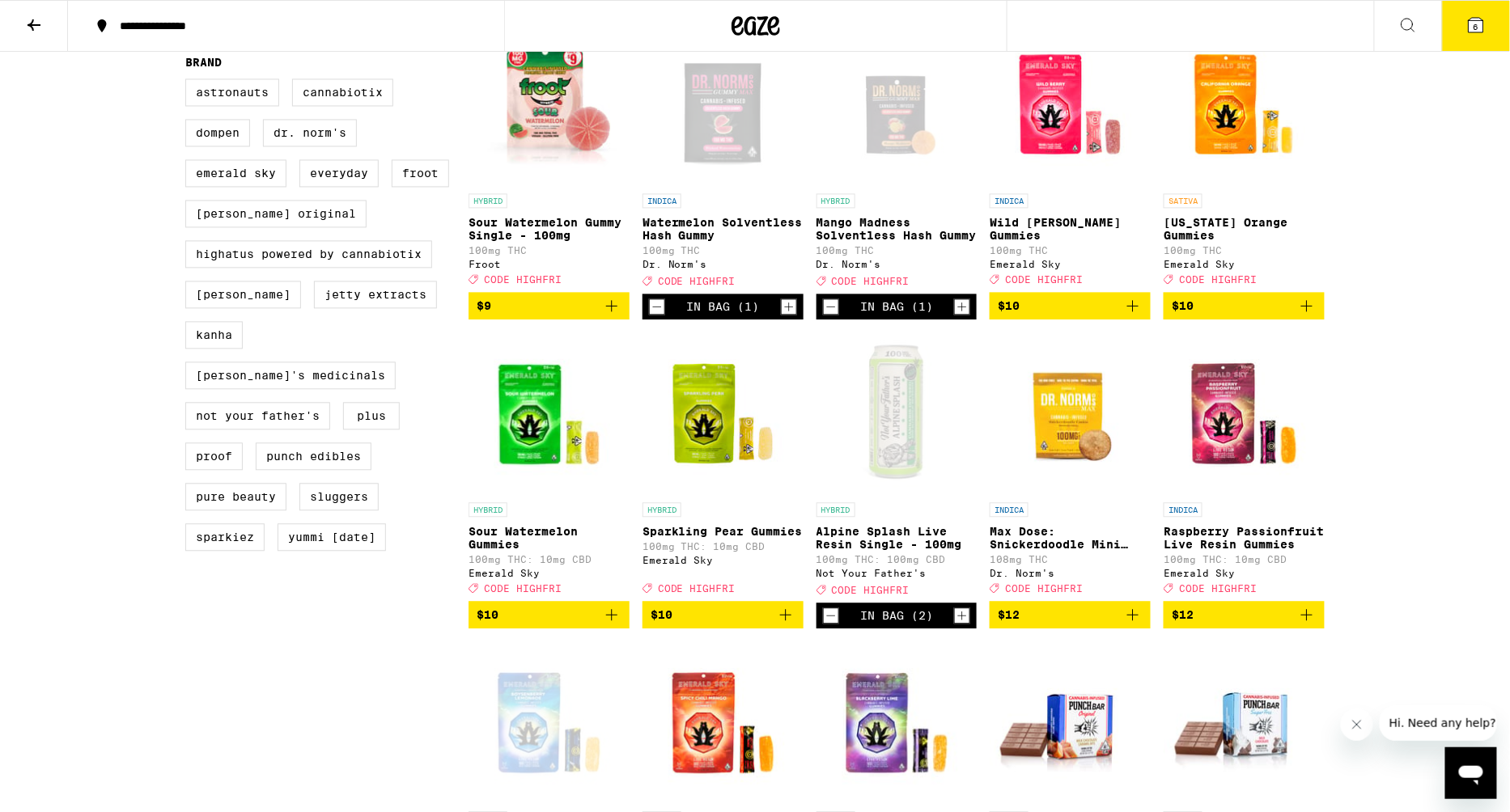
click at [826, 316] on icon "Decrement" at bounding box center [831, 306] width 15 height 19
click at [659, 316] on icon "Decrement" at bounding box center [657, 306] width 15 height 19
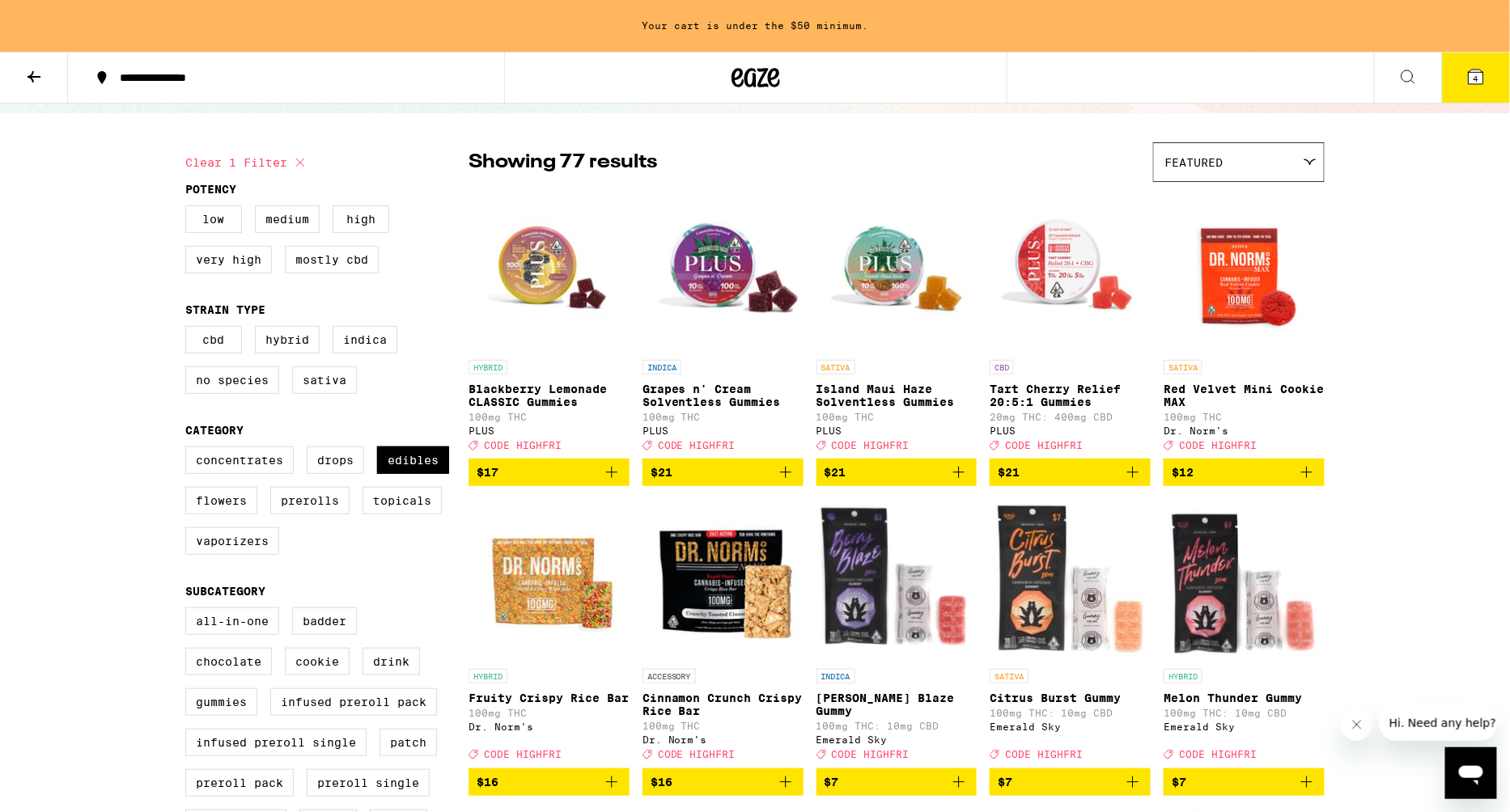
scroll to position [0, 0]
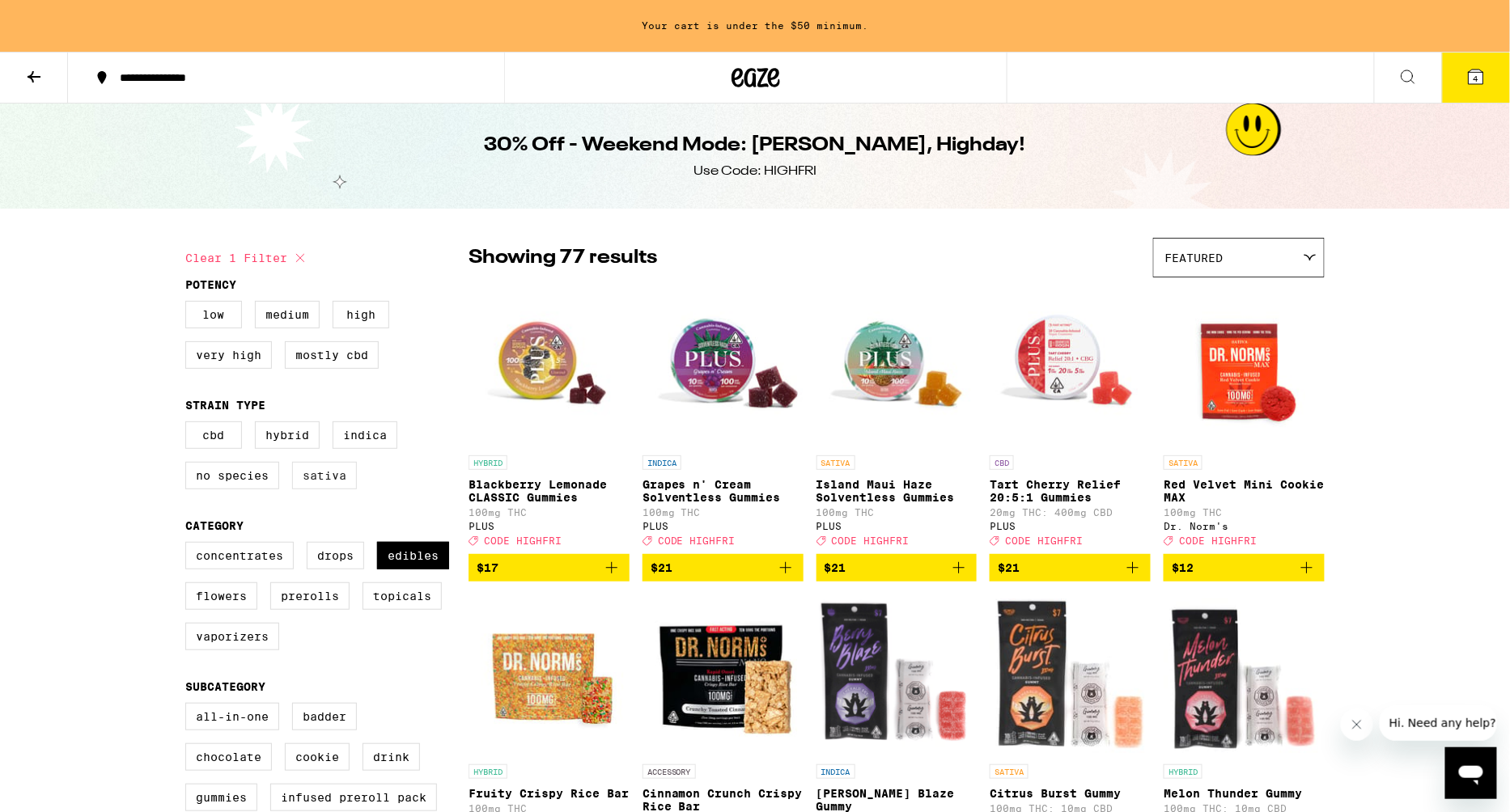
click at [303, 483] on label "Sativa" at bounding box center [324, 476] width 65 height 28
click at [189, 424] on input "Sativa" at bounding box center [188, 424] width 1 height 1
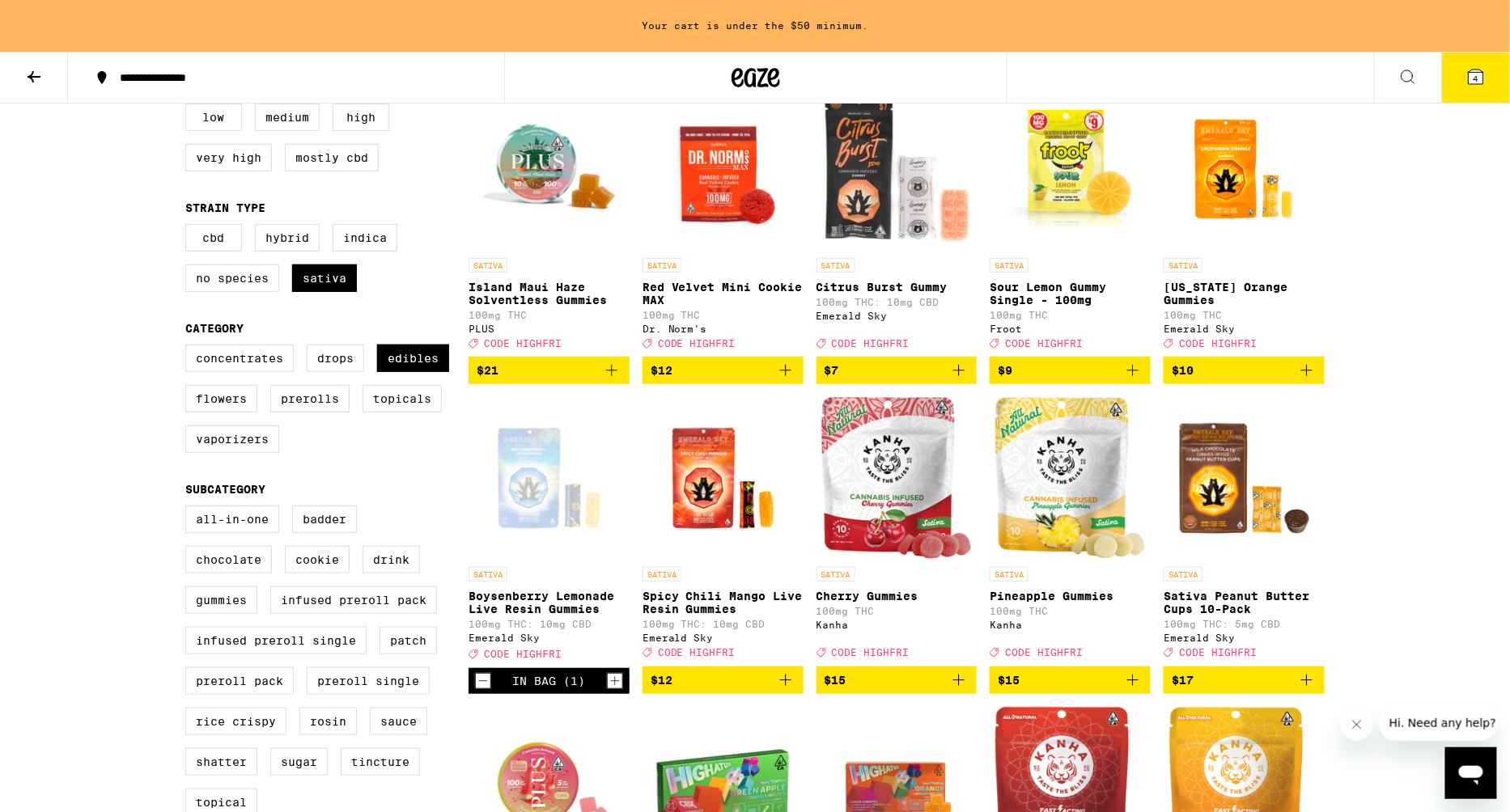
scroll to position [203, 0]
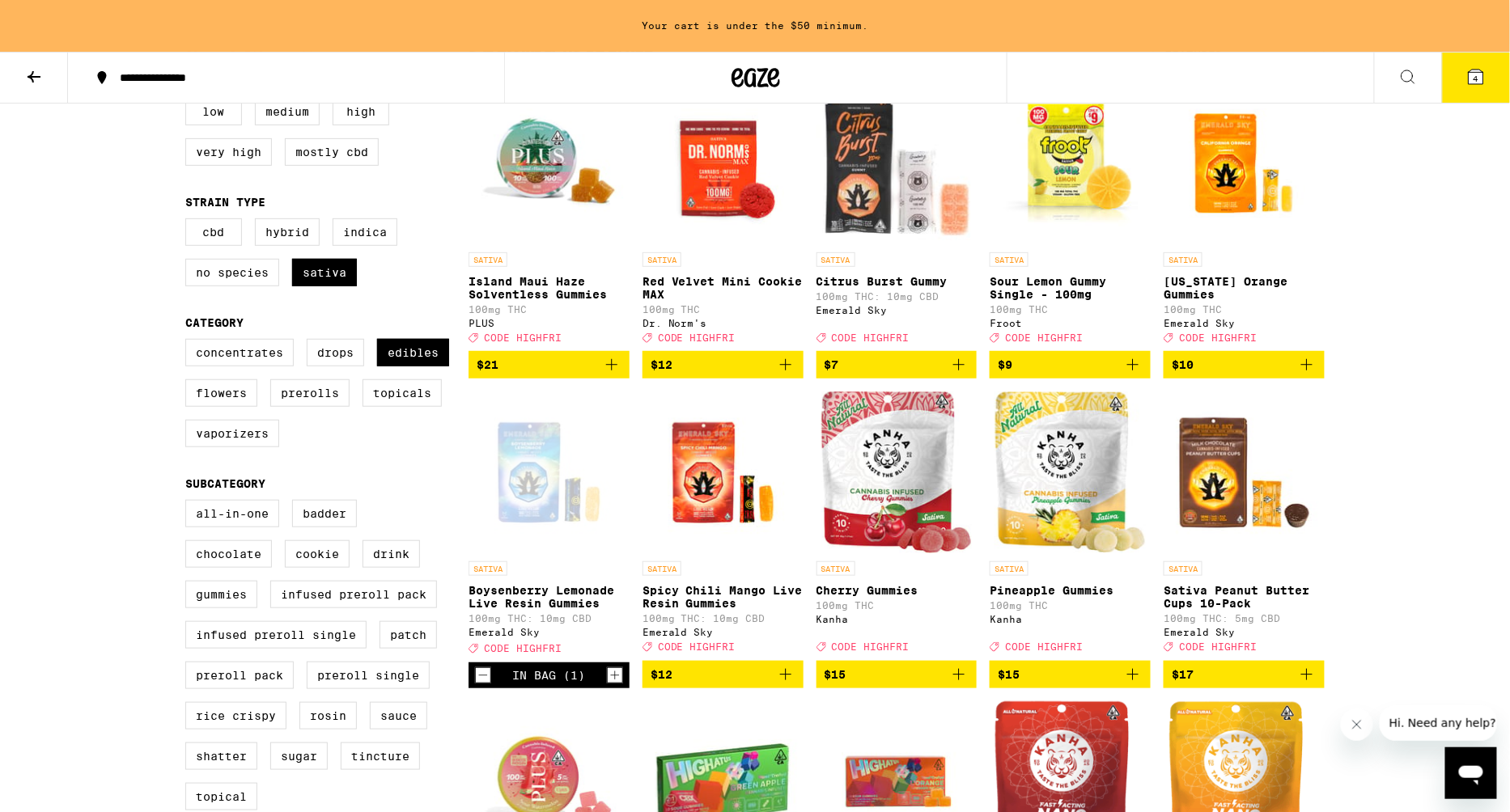
click at [1468, 62] on button "4" at bounding box center [1475, 78] width 68 height 50
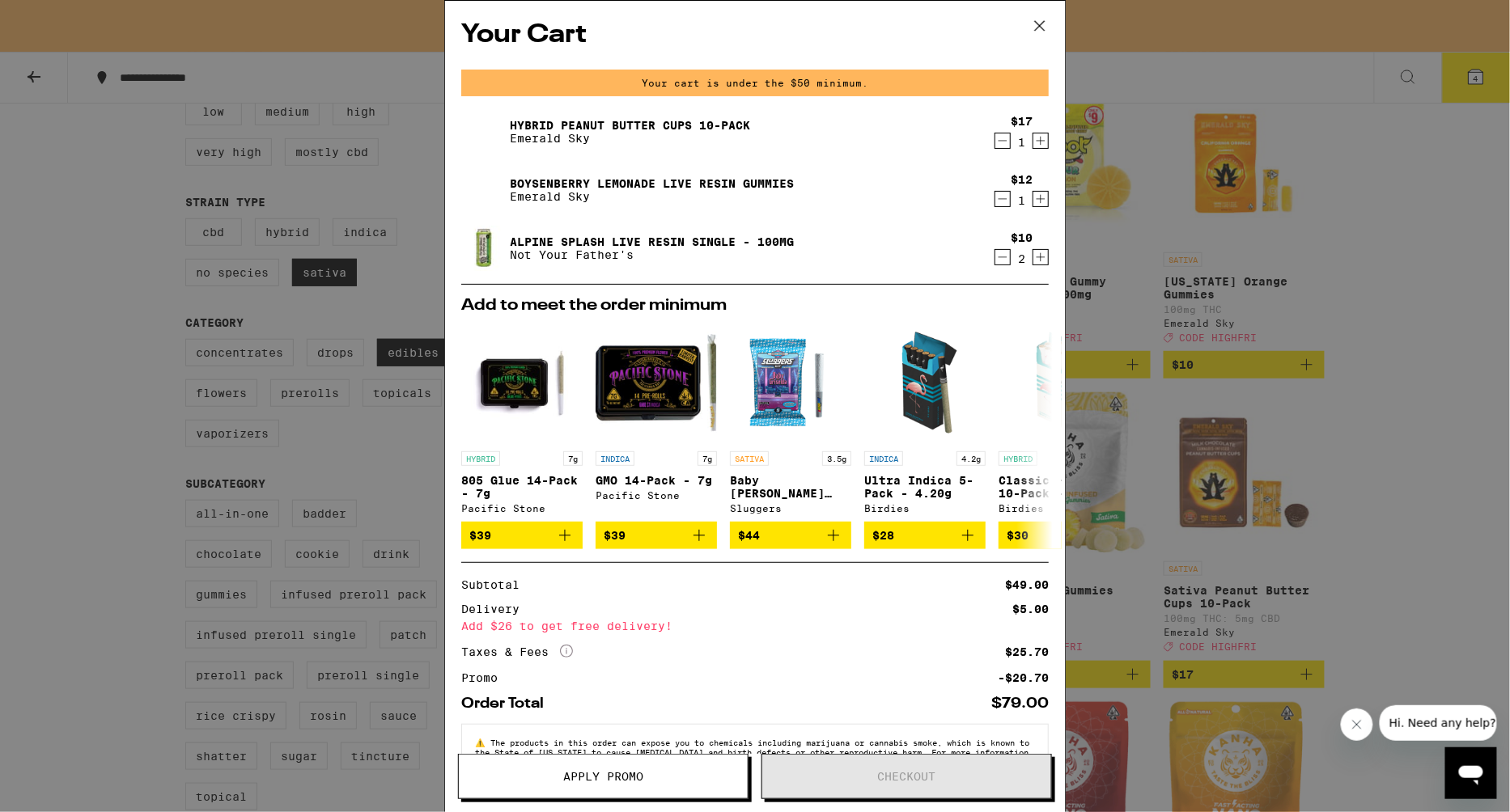
click at [1045, 21] on icon at bounding box center [1039, 26] width 24 height 24
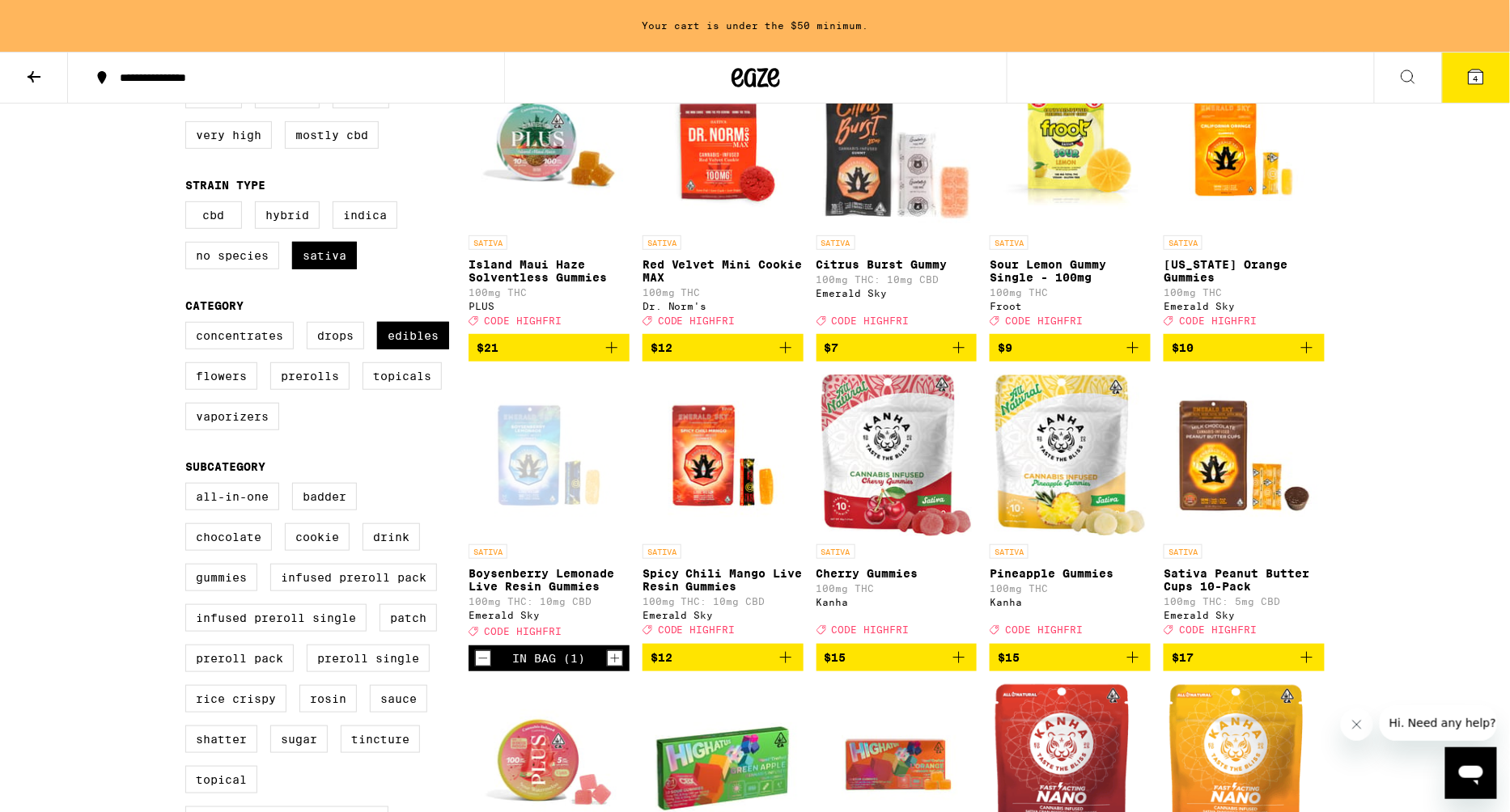
scroll to position [145, 0]
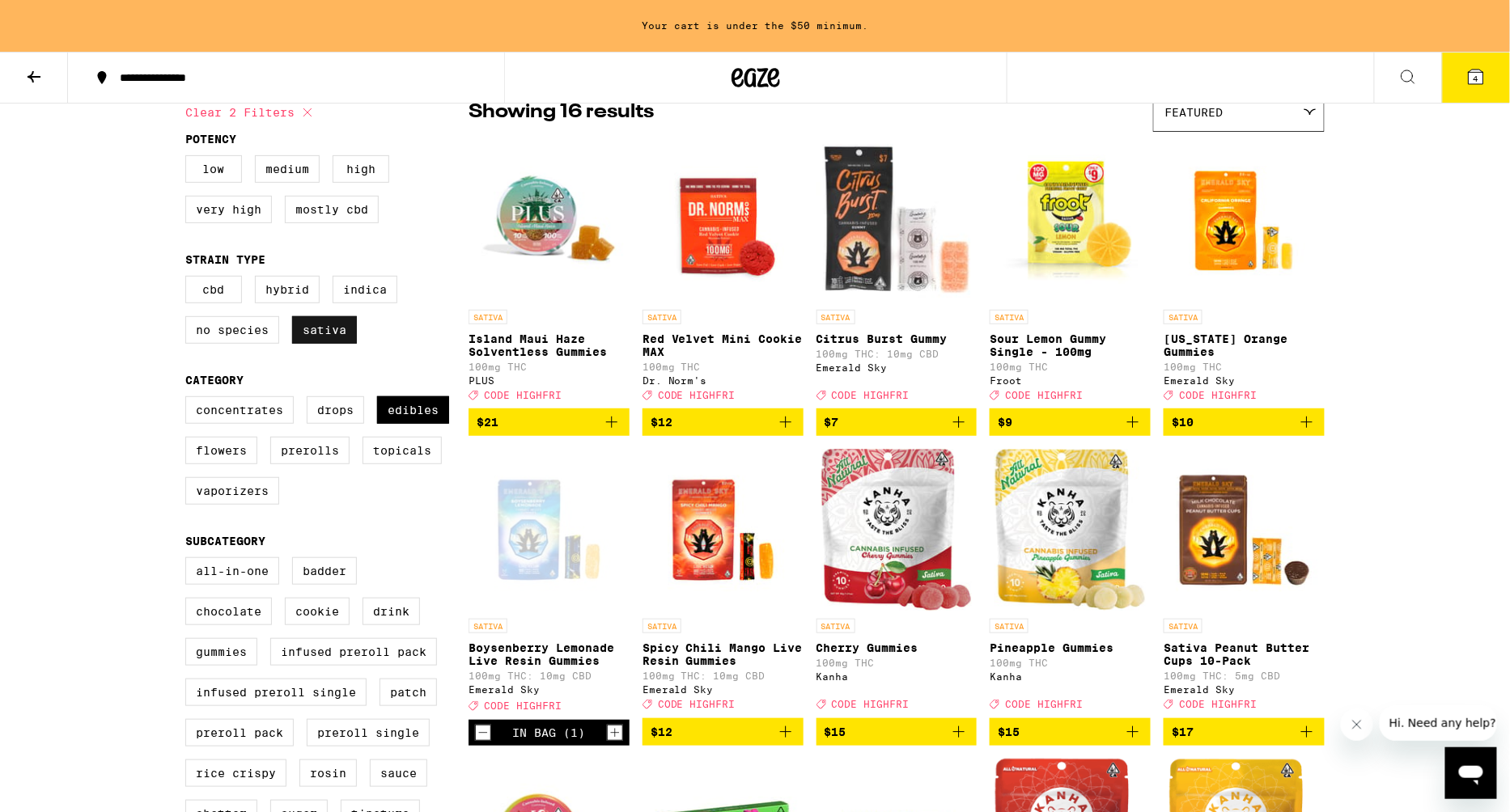
click at [338, 343] on label "Sativa" at bounding box center [324, 330] width 65 height 28
click at [189, 279] on input "Sativa" at bounding box center [188, 278] width 1 height 1
checkbox input "false"
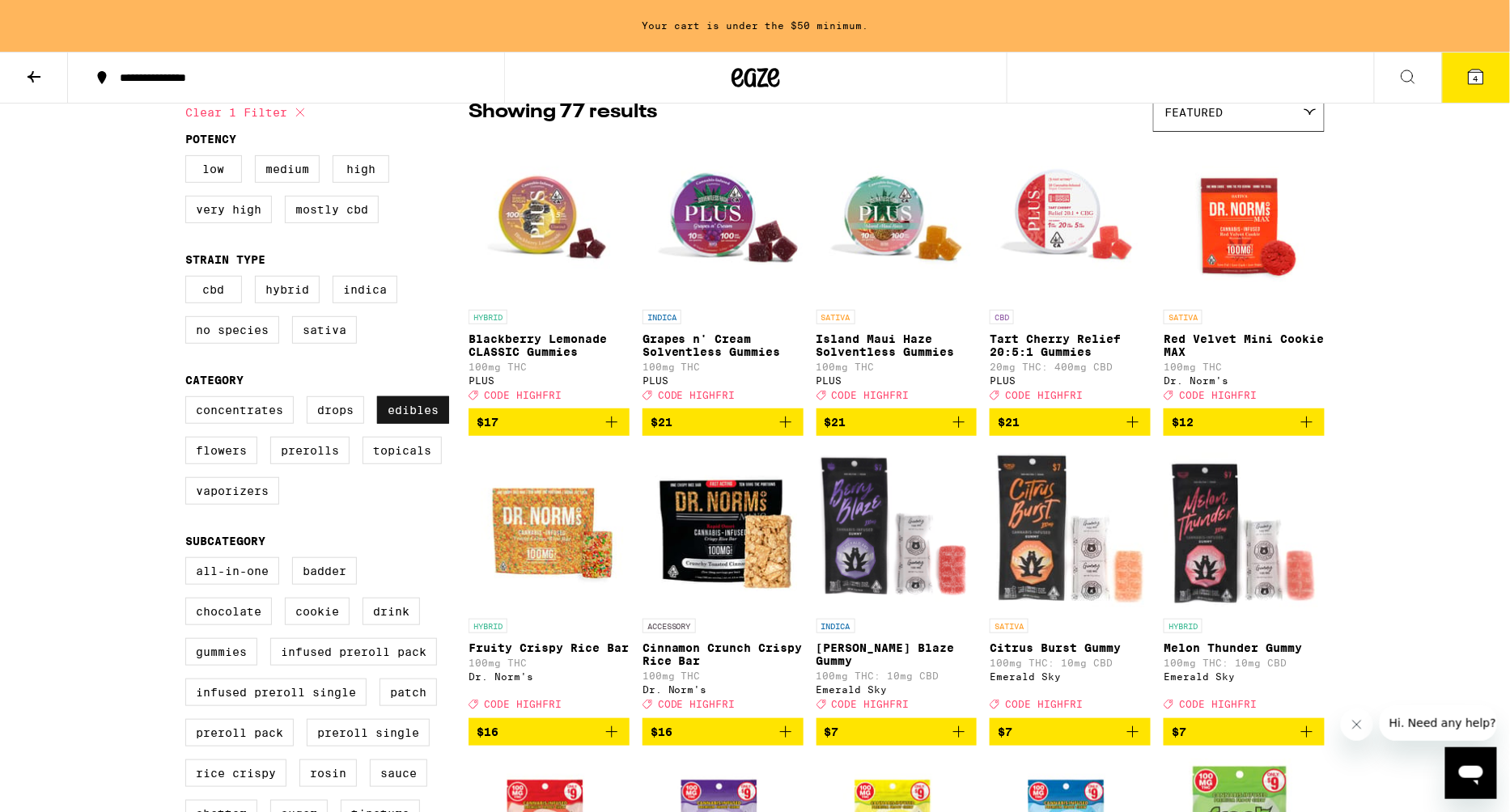
click at [399, 418] on label "Edibles" at bounding box center [413, 410] width 72 height 28
click at [189, 399] on input "Edibles" at bounding box center [188, 399] width 1 height 1
checkbox input "false"
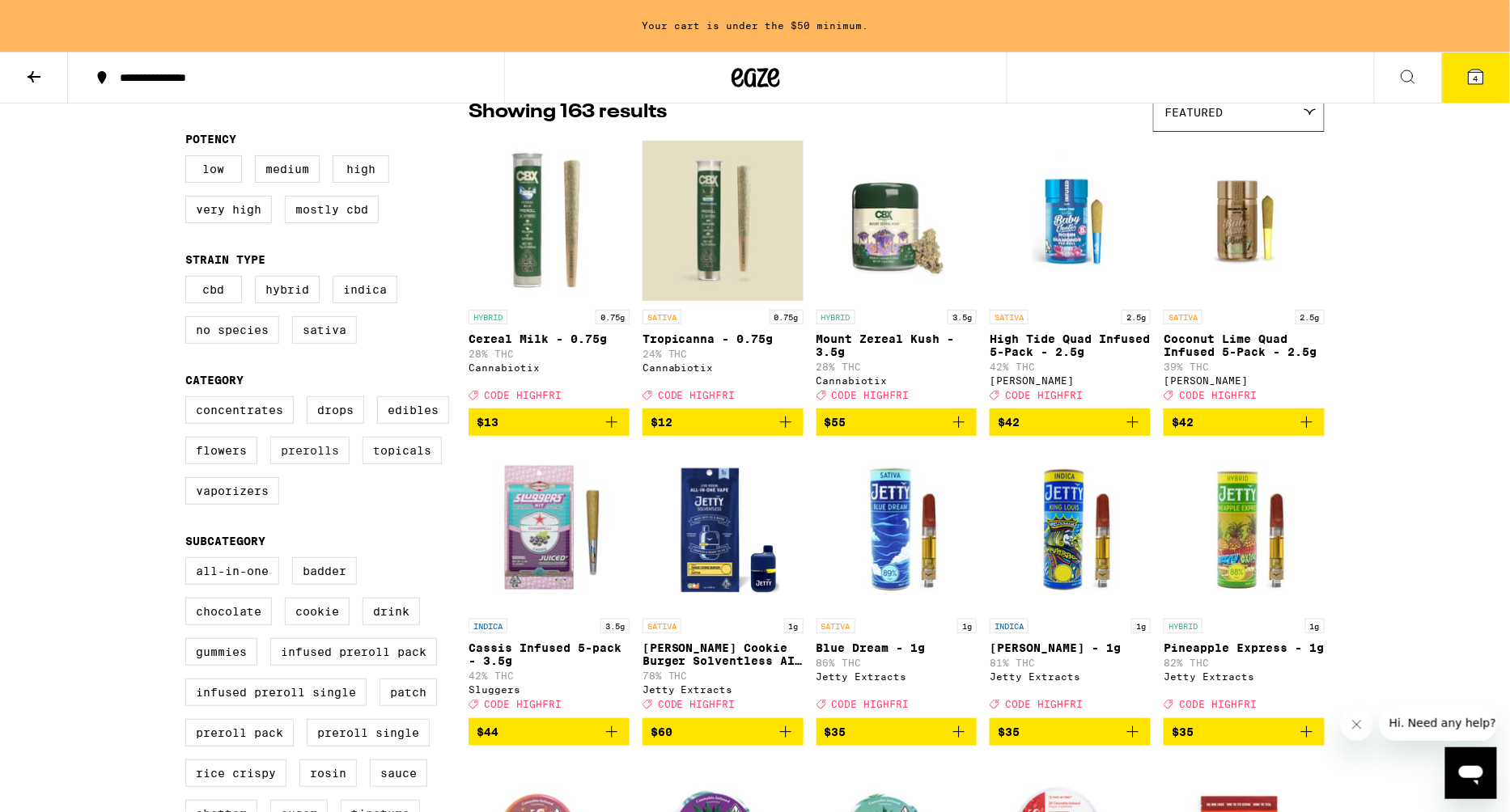
click at [325, 459] on label "Prerolls" at bounding box center [310, 451] width 80 height 28
click at [189, 399] on input "Prerolls" at bounding box center [188, 399] width 1 height 1
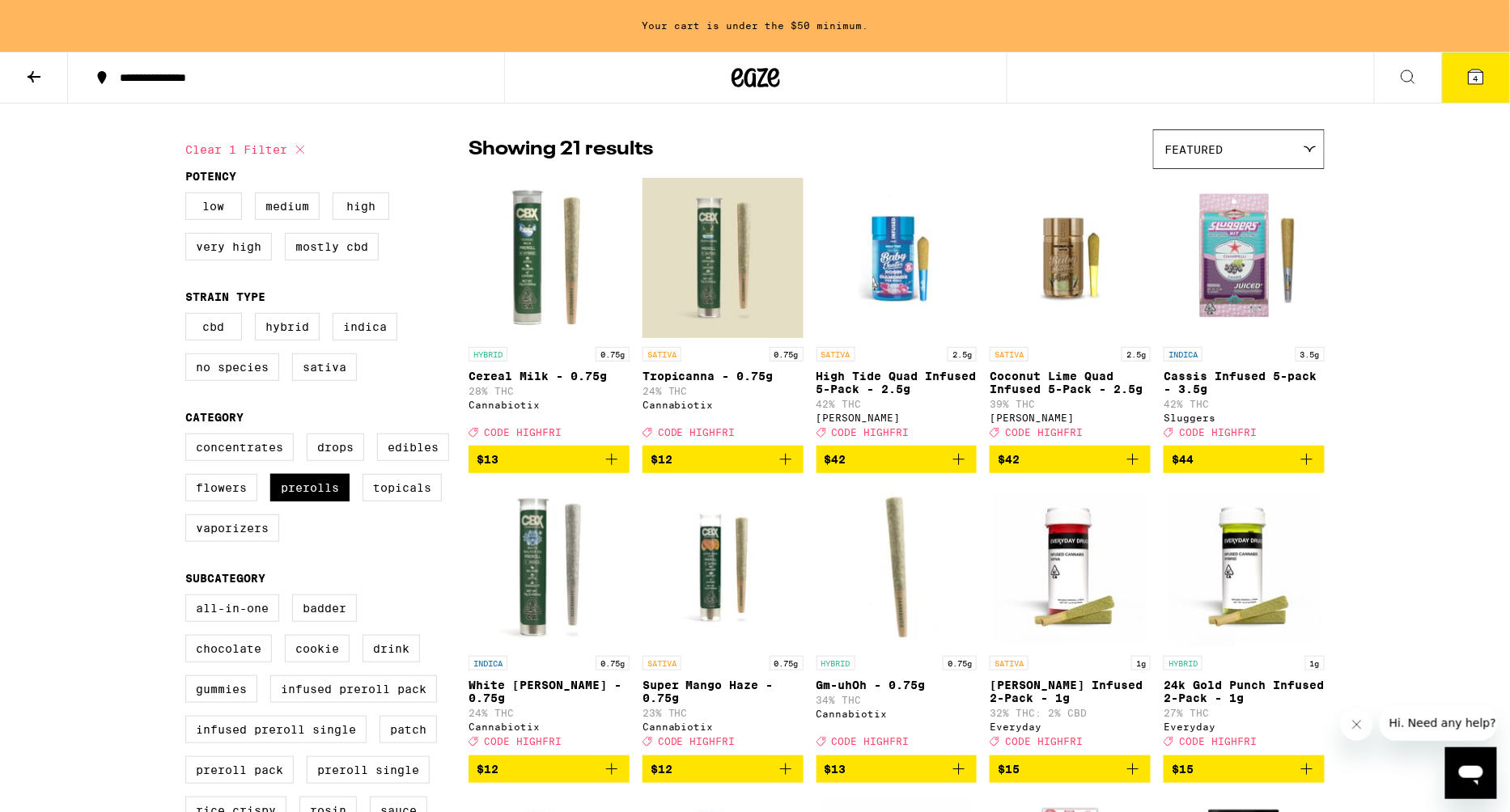
scroll to position [100, 0]
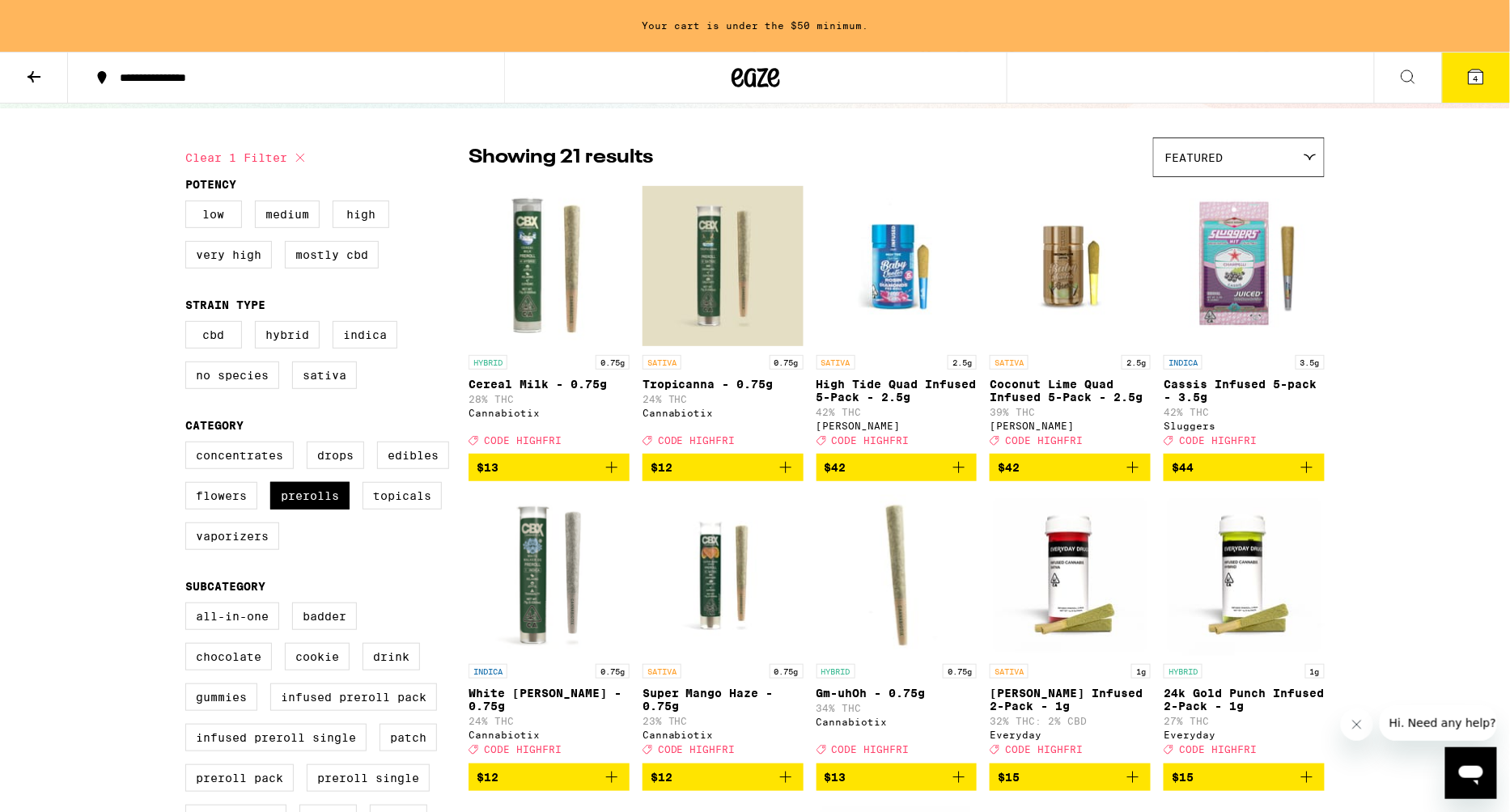
click at [1224, 263] on img "Open page for Cassis Infused 5-pack - 3.5g from Sluggers" at bounding box center [1244, 266] width 161 height 162
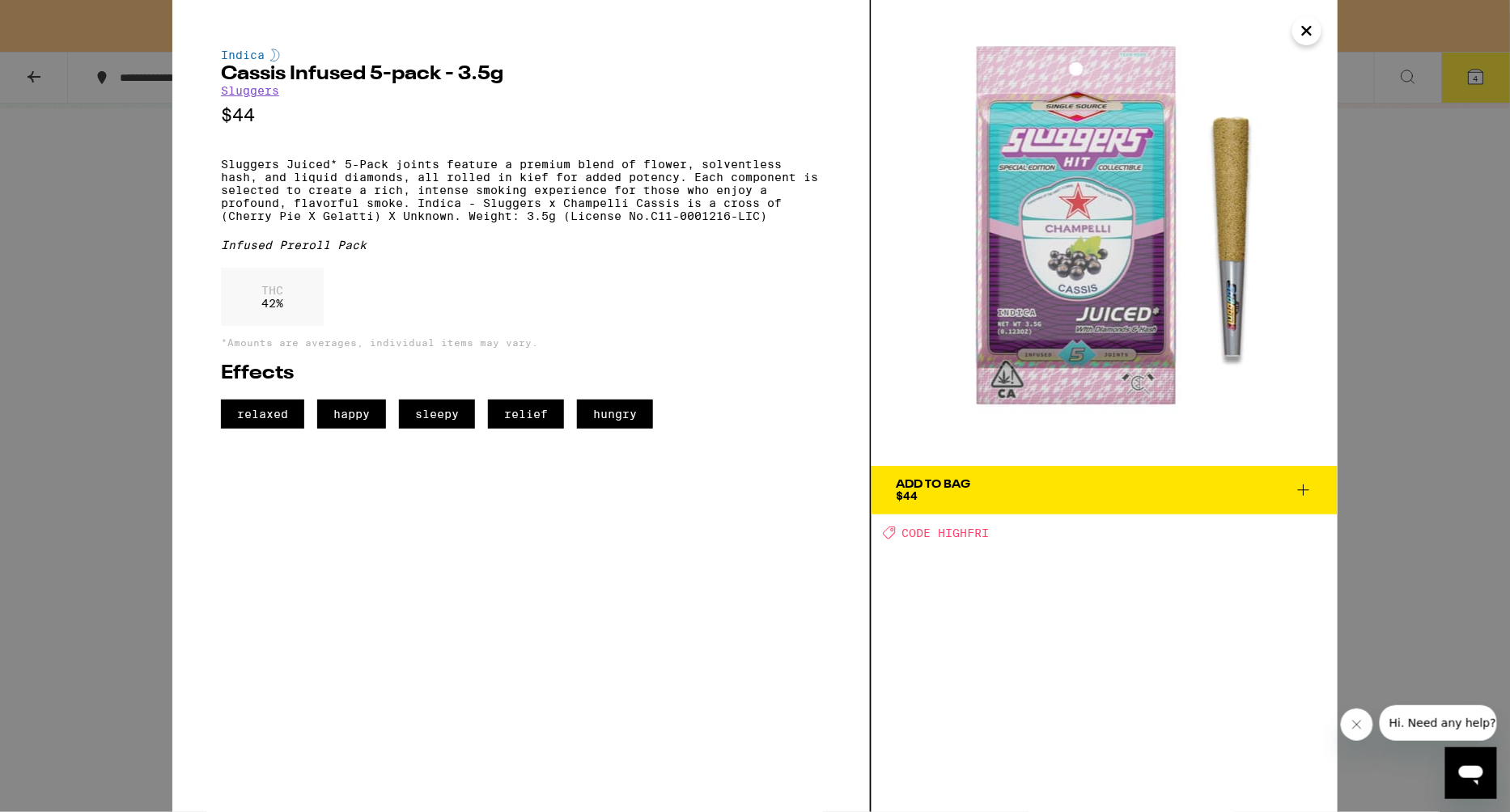
click at [1312, 40] on icon "Close" at bounding box center [1306, 31] width 19 height 24
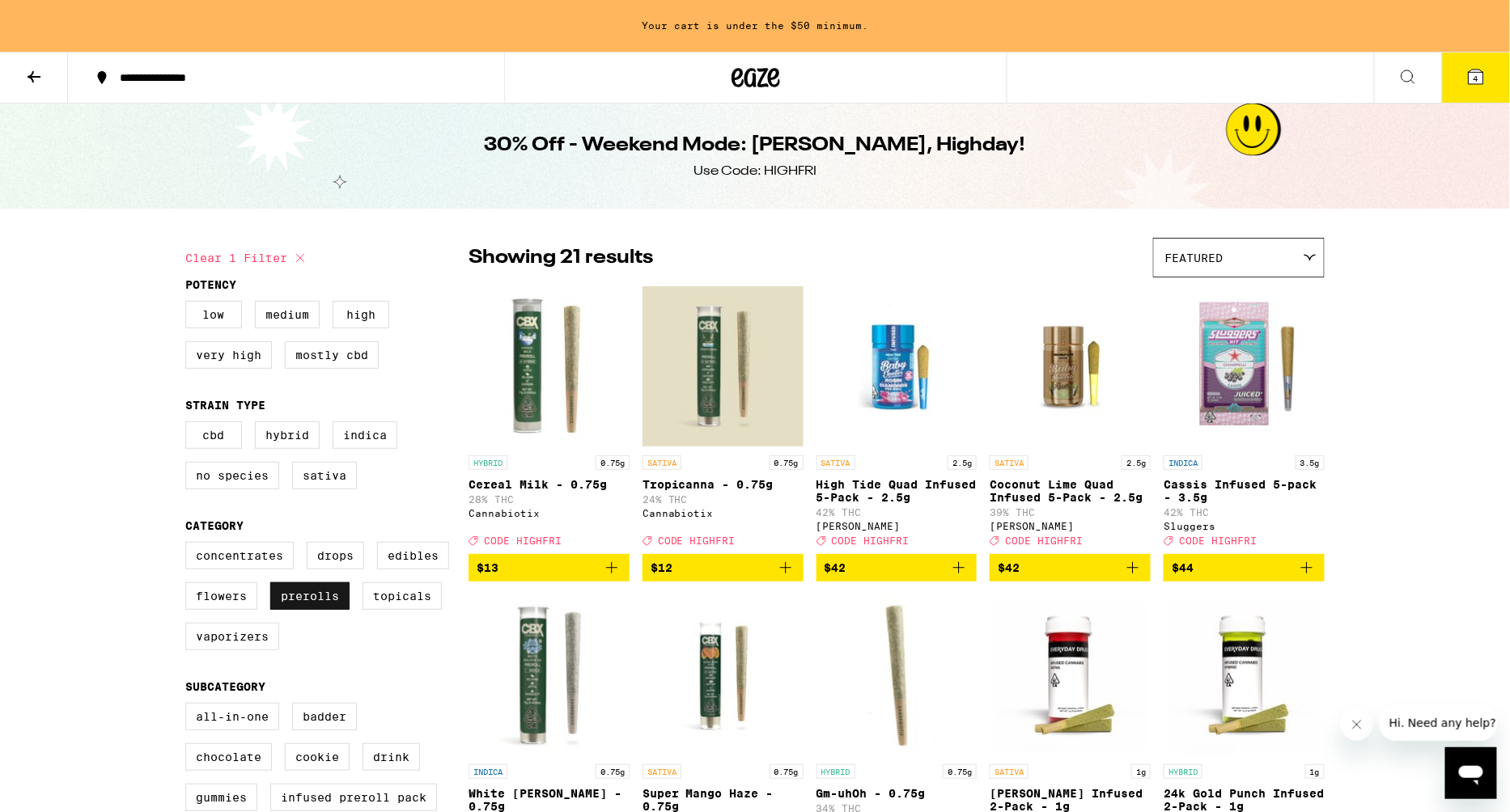
click at [329, 604] on label "Prerolls" at bounding box center [310, 596] width 80 height 28
click at [189, 545] on input "Prerolls" at bounding box center [188, 544] width 1 height 1
checkbox input "false"
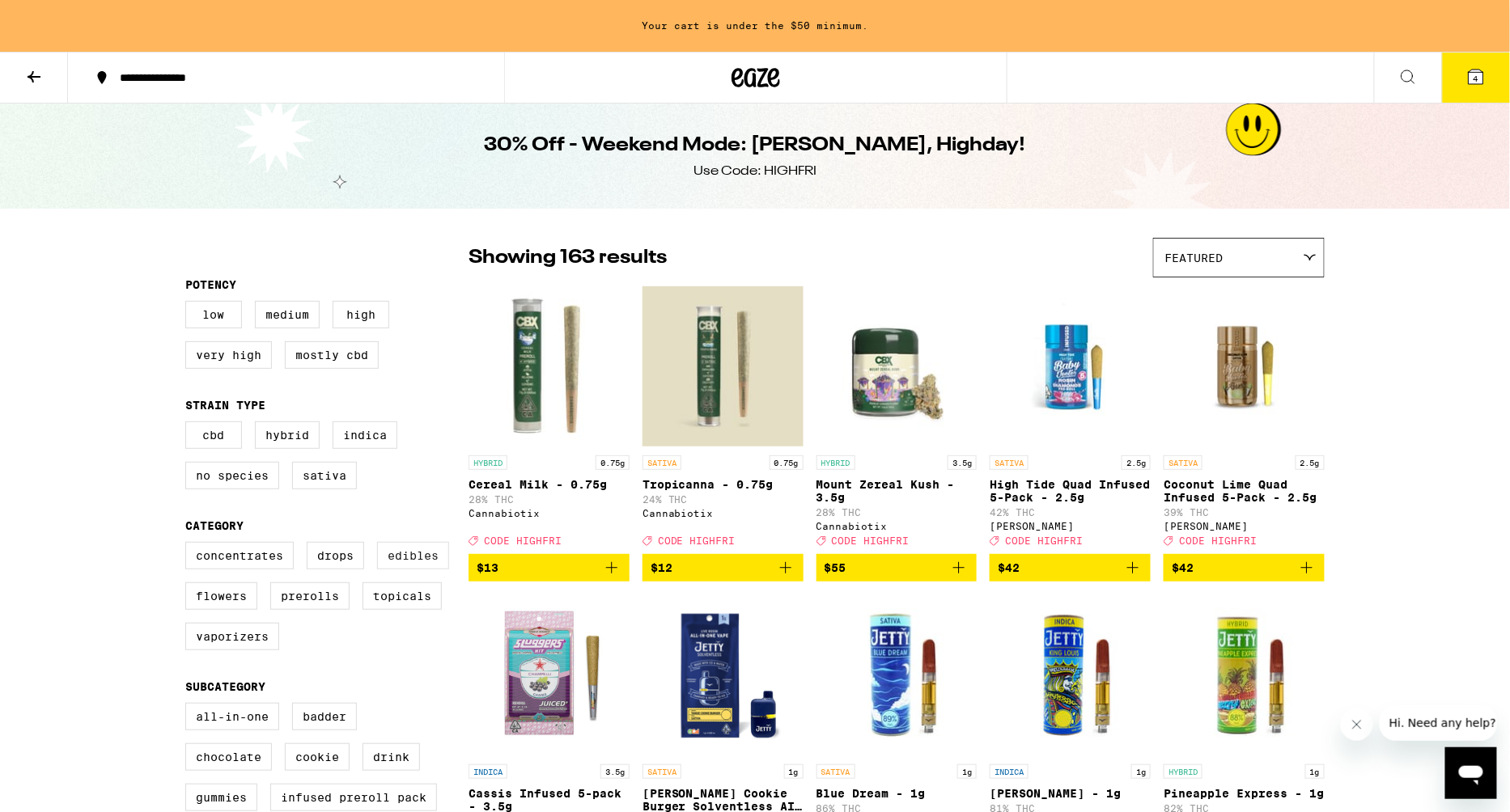
click at [401, 562] on label "Edibles" at bounding box center [413, 556] width 72 height 28
click at [189, 545] on input "Edibles" at bounding box center [188, 544] width 1 height 1
checkbox input "true"
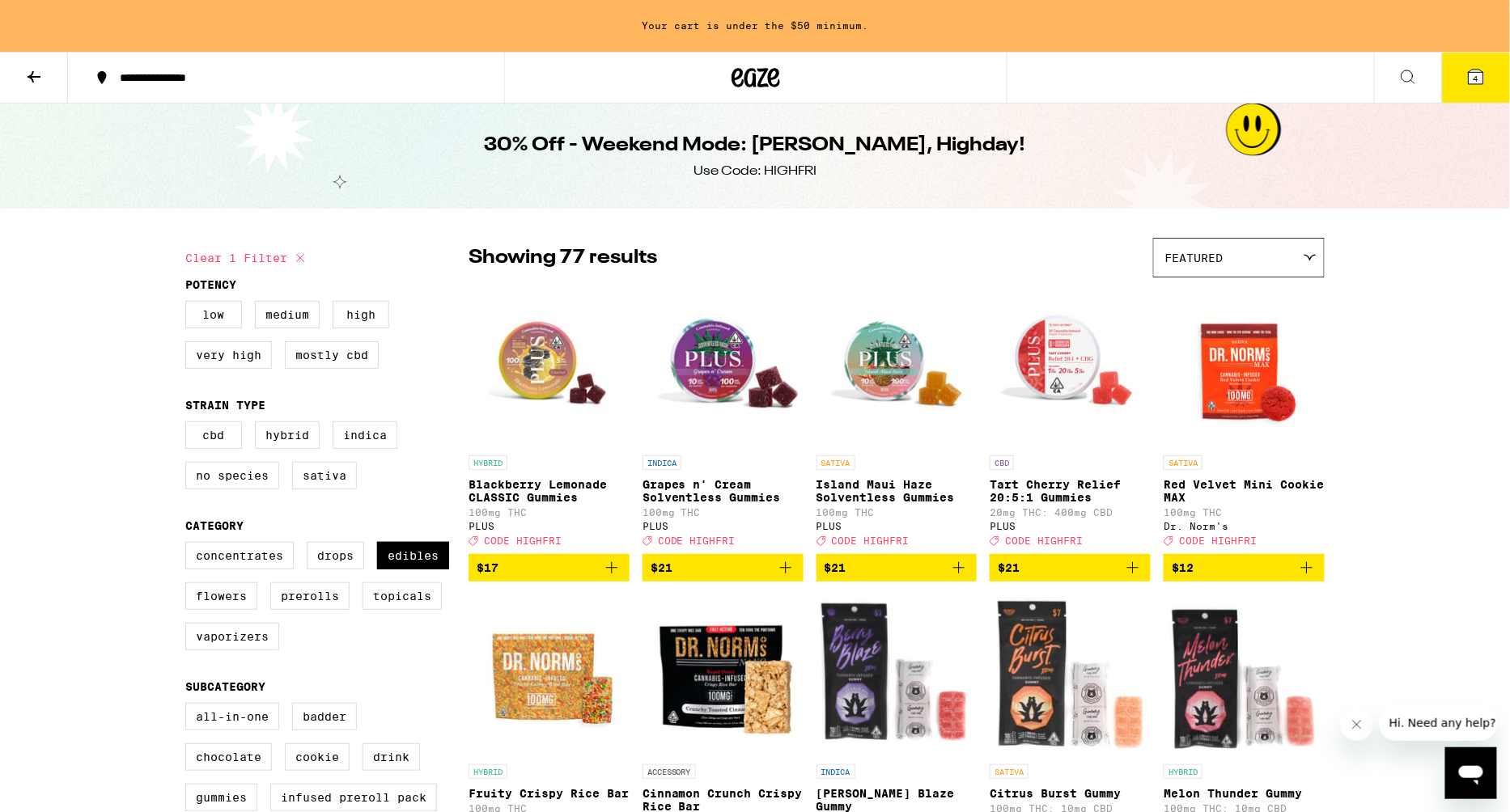
click at [1479, 69] on icon at bounding box center [1476, 77] width 15 height 15
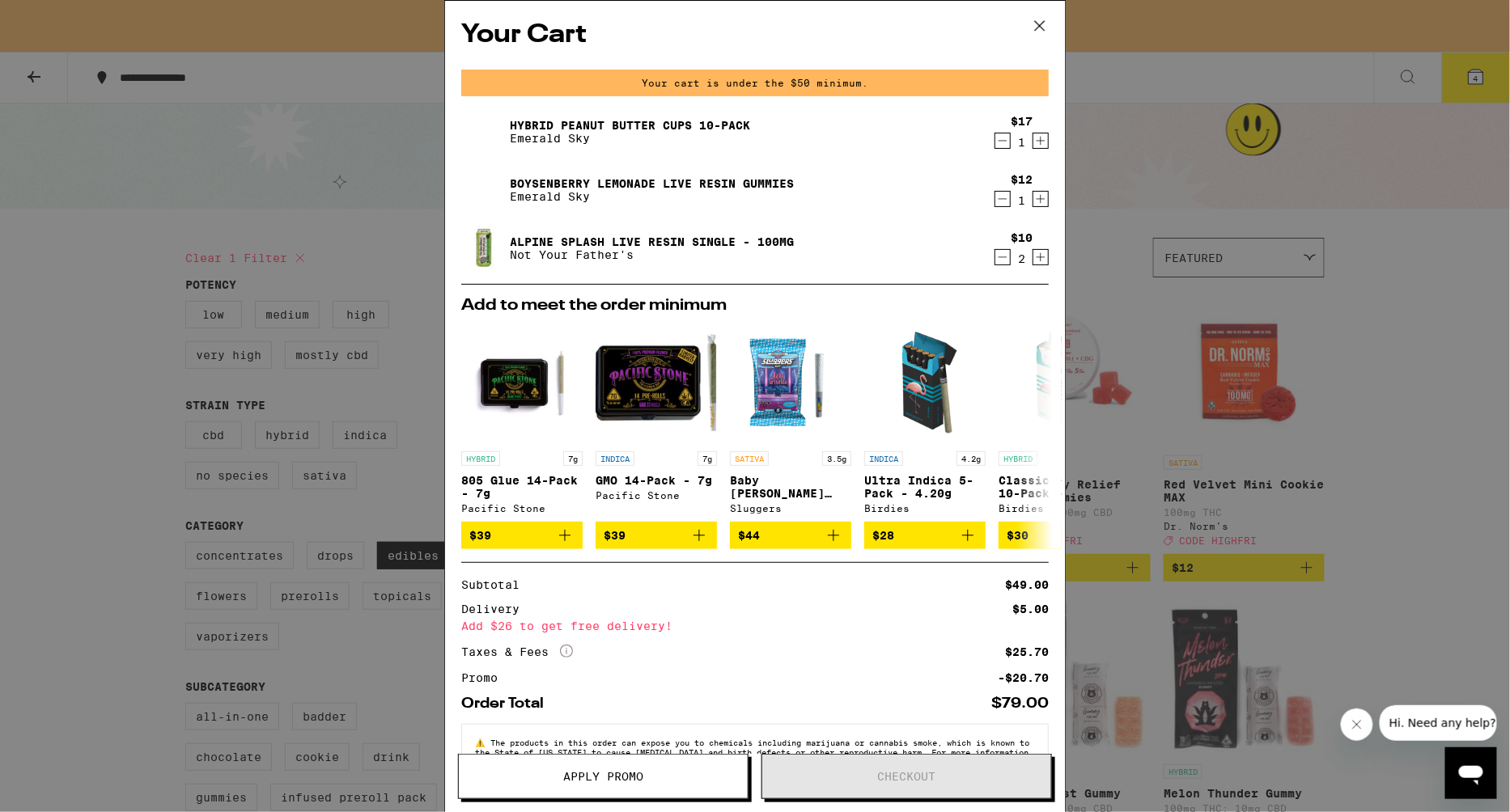
click at [1434, 219] on div "Your Cart Your cart is under the $50 minimum. Hybrid Peanut Butter Cups 10-Pack…" at bounding box center [755, 406] width 1510 height 812
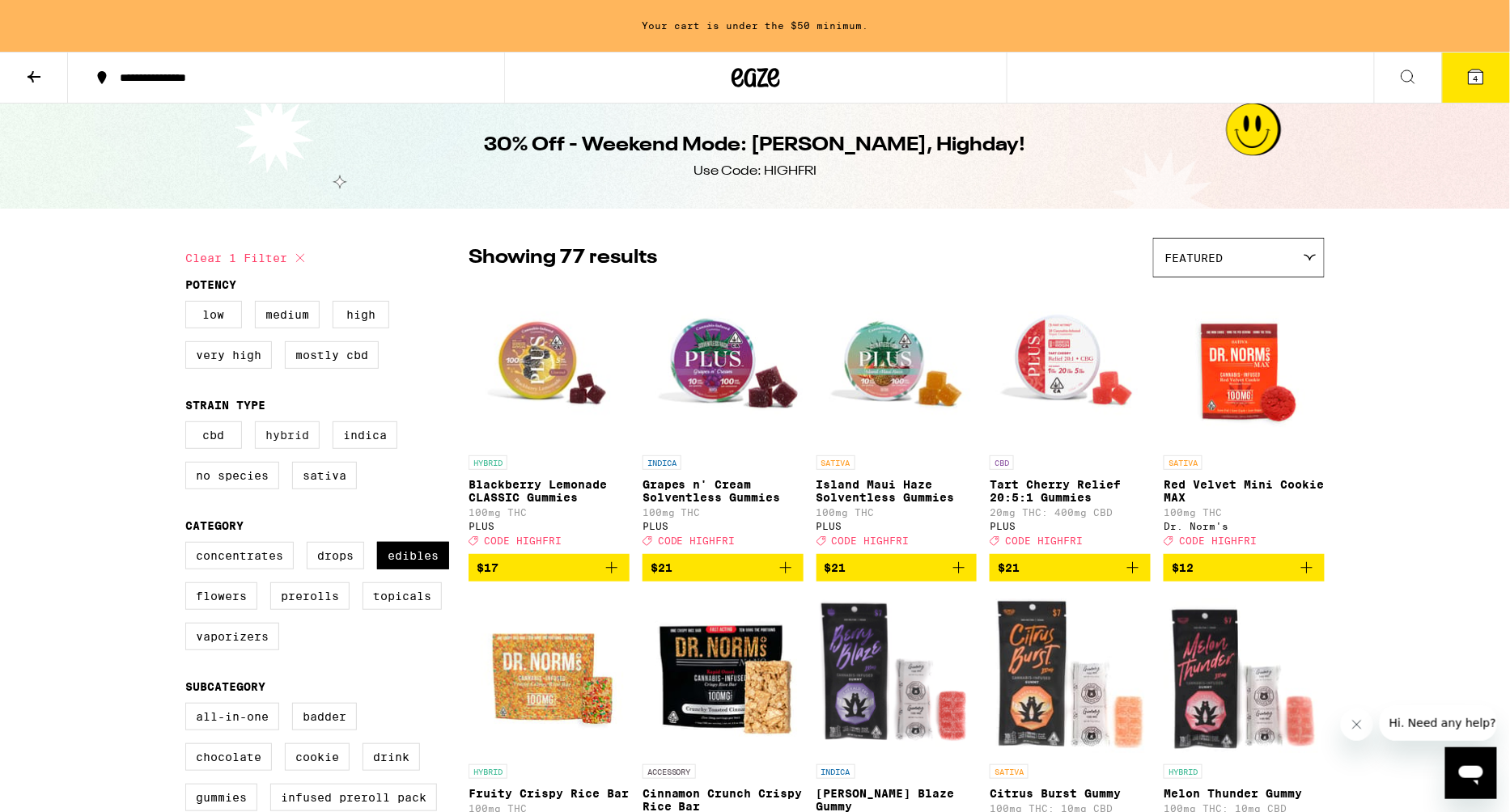
click at [291, 449] on label "Hybrid" at bounding box center [287, 435] width 65 height 28
click at [189, 424] on input "Hybrid" at bounding box center [188, 424] width 1 height 1
checkbox input "true"
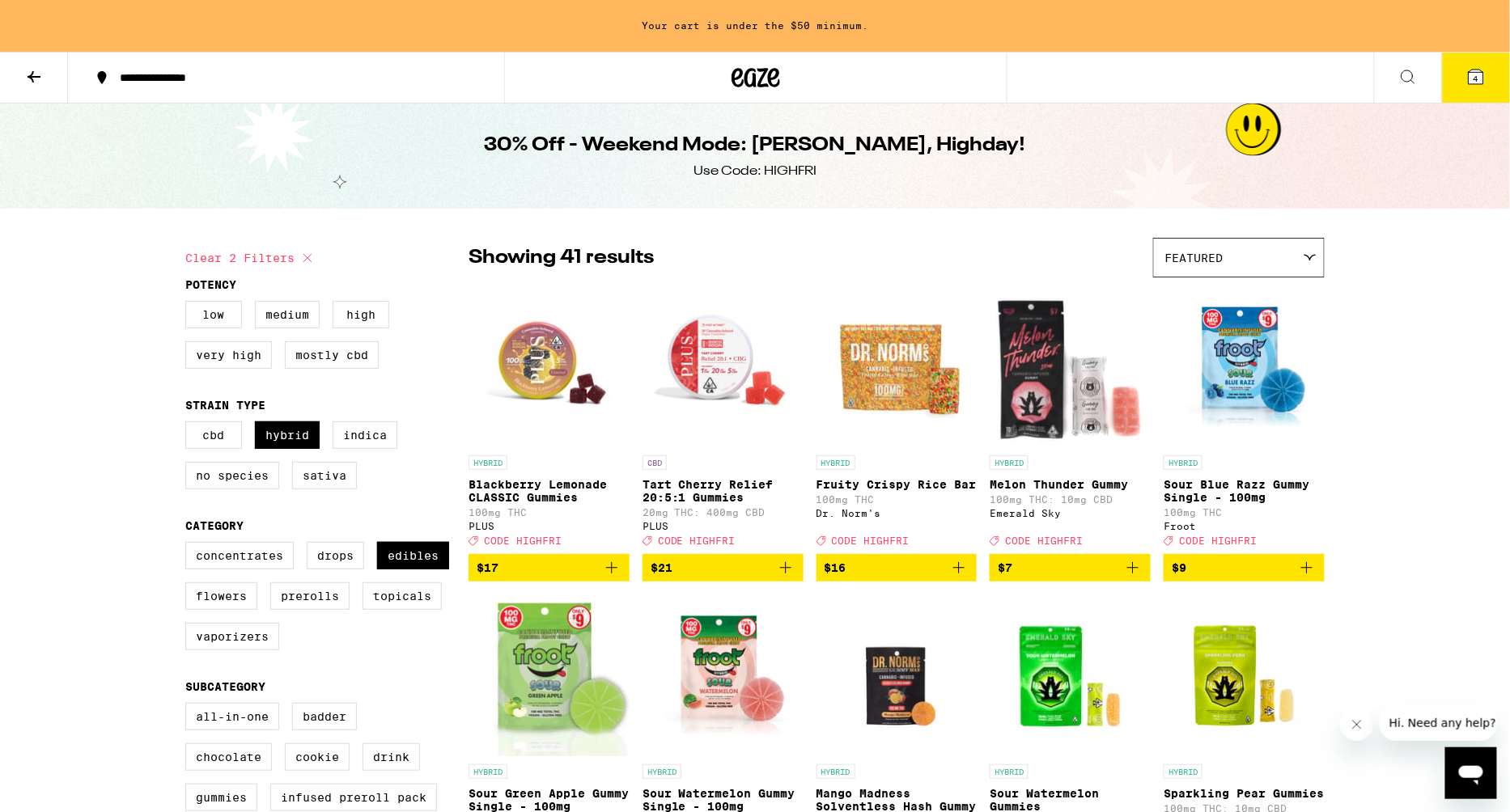
click at [1467, 84] on icon at bounding box center [1475, 76] width 19 height 19
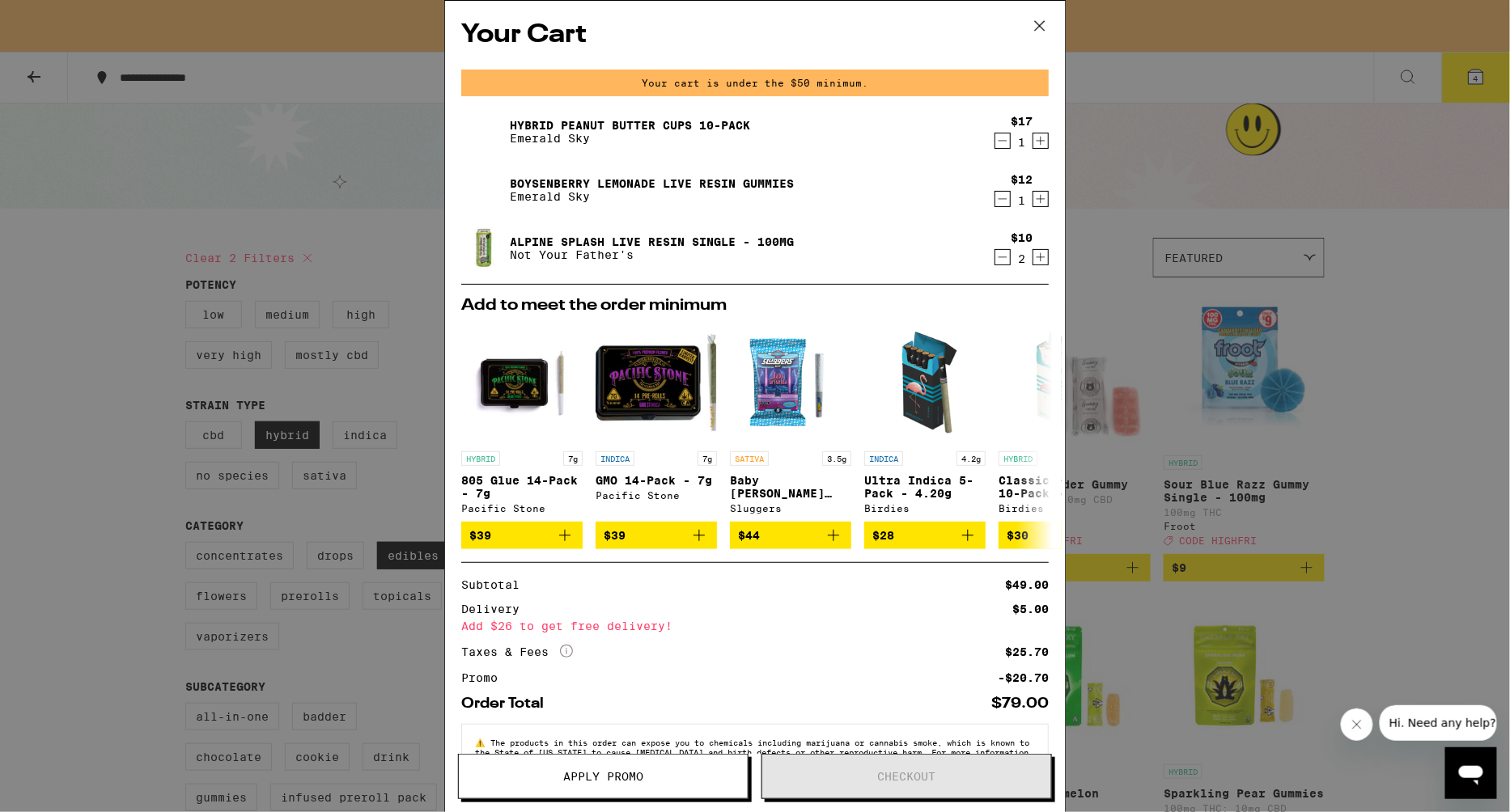
click at [1000, 144] on icon "Decrement" at bounding box center [1002, 140] width 15 height 19
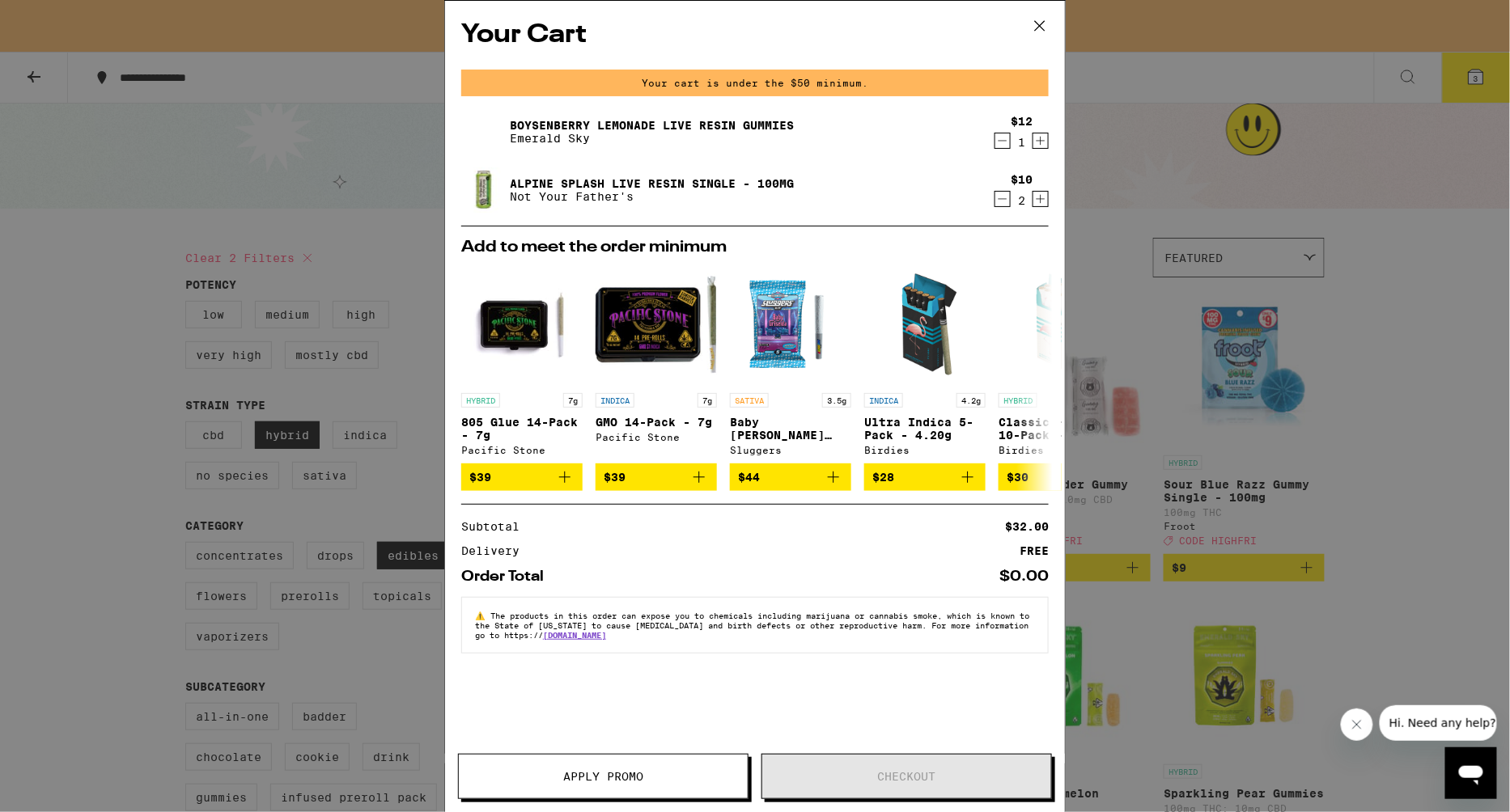
click at [1000, 144] on icon "Decrement" at bounding box center [1002, 140] width 15 height 19
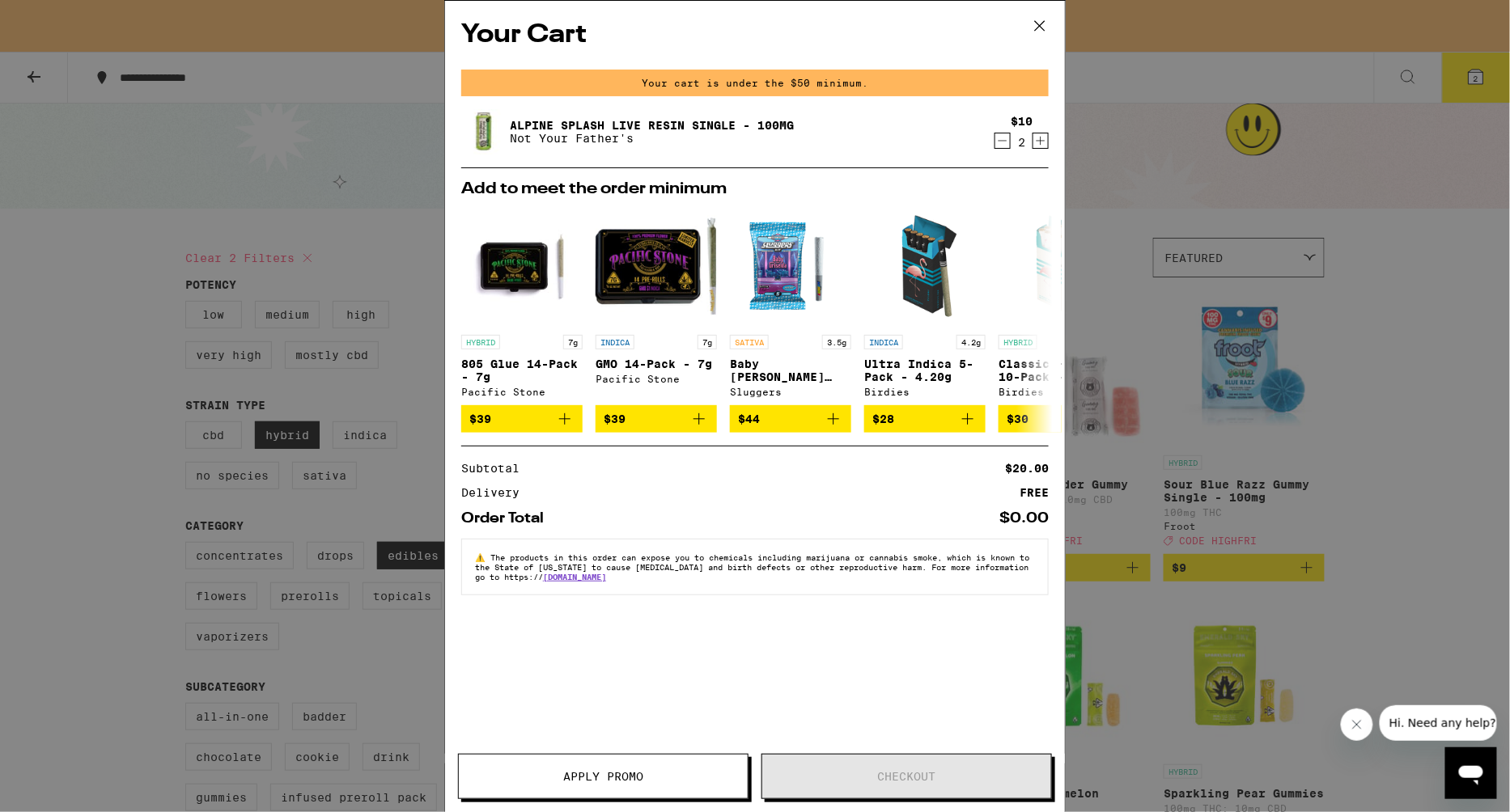
click at [1000, 144] on icon "Decrement" at bounding box center [1002, 140] width 15 height 19
